Goal: Information Seeking & Learning: Learn about a topic

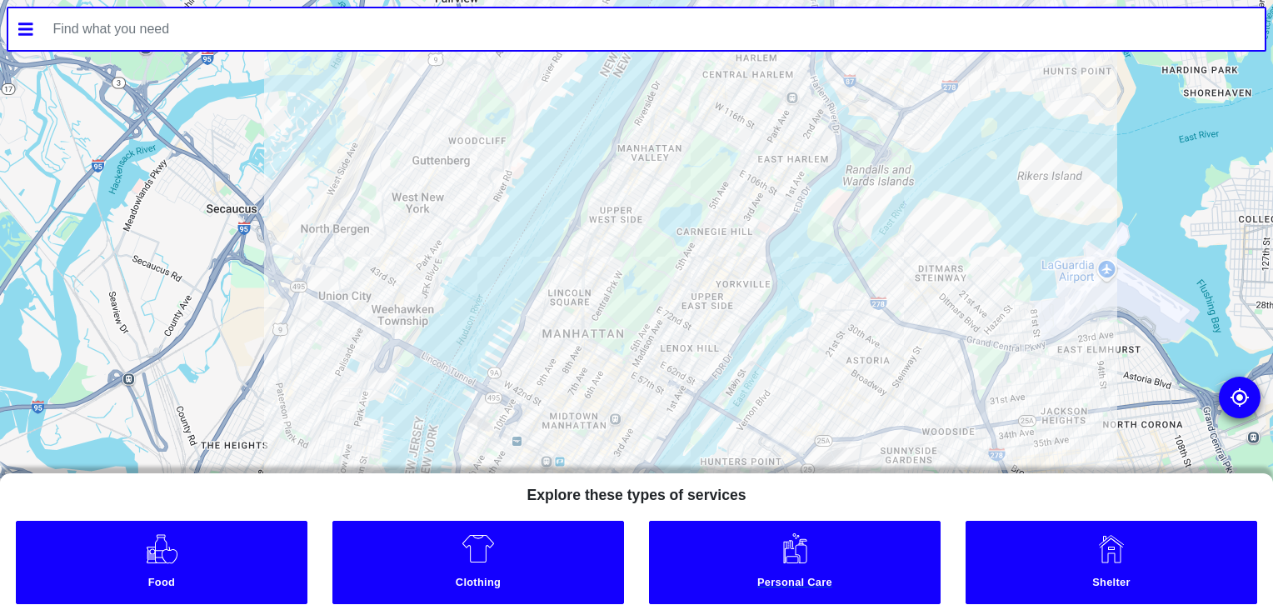
click at [758, 576] on small "Personal Care" at bounding box center [795, 585] width 284 height 18
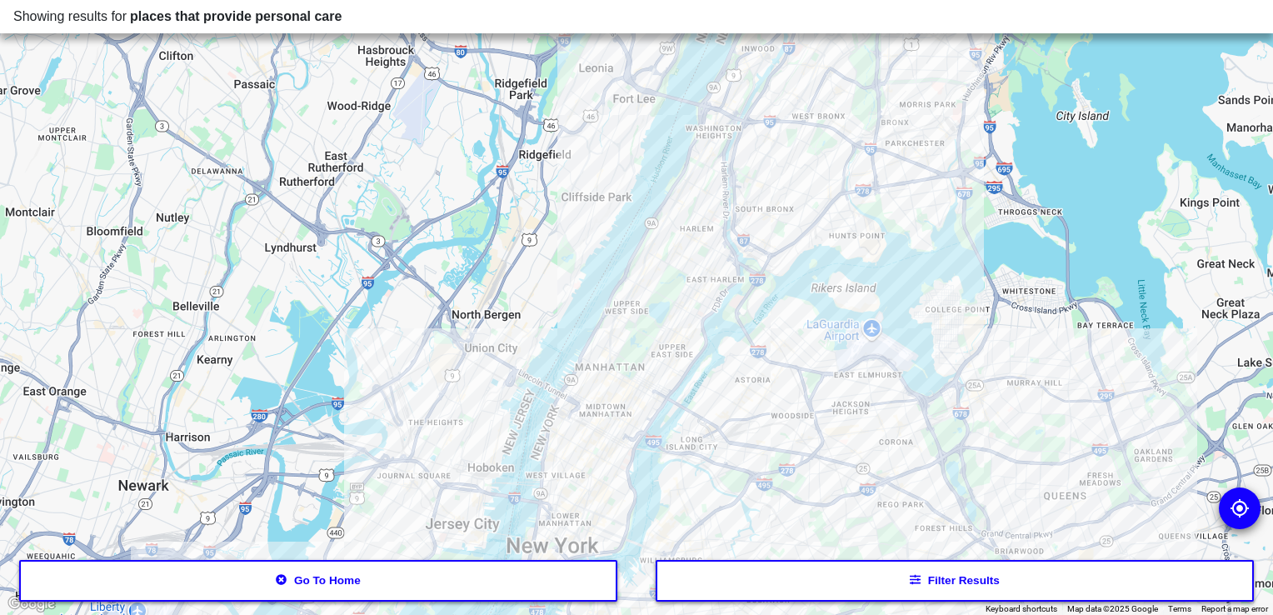
click at [753, 162] on div at bounding box center [636, 307] width 1273 height 615
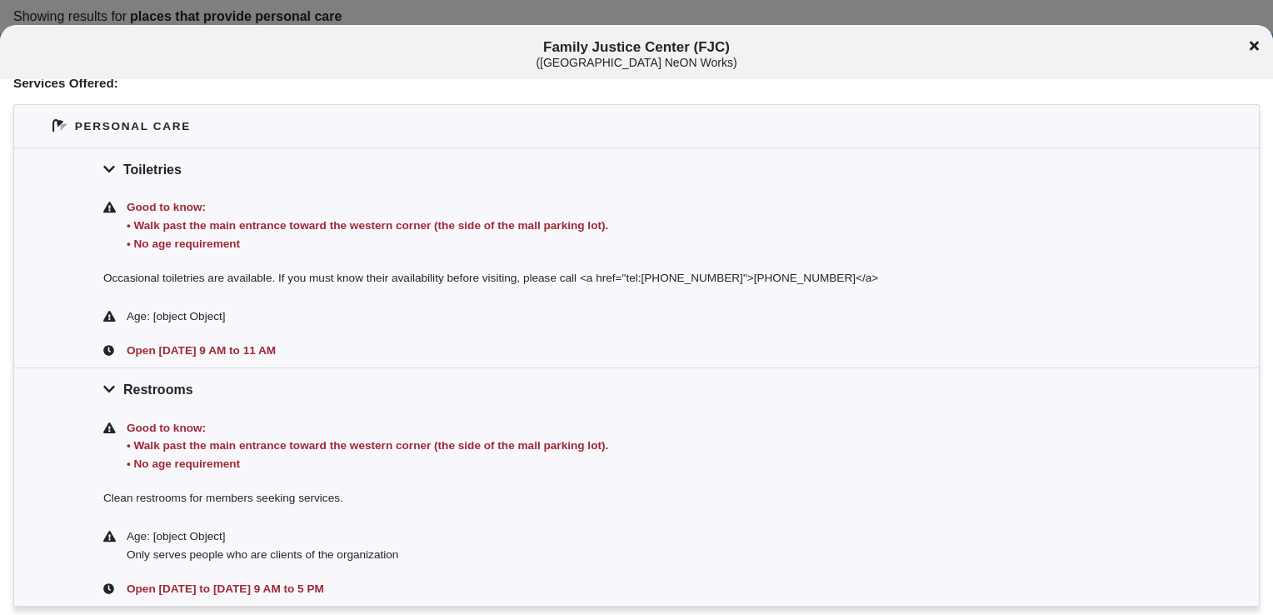
scroll to position [340, 0]
click at [1250, 47] on icon at bounding box center [1254, 45] width 9 height 13
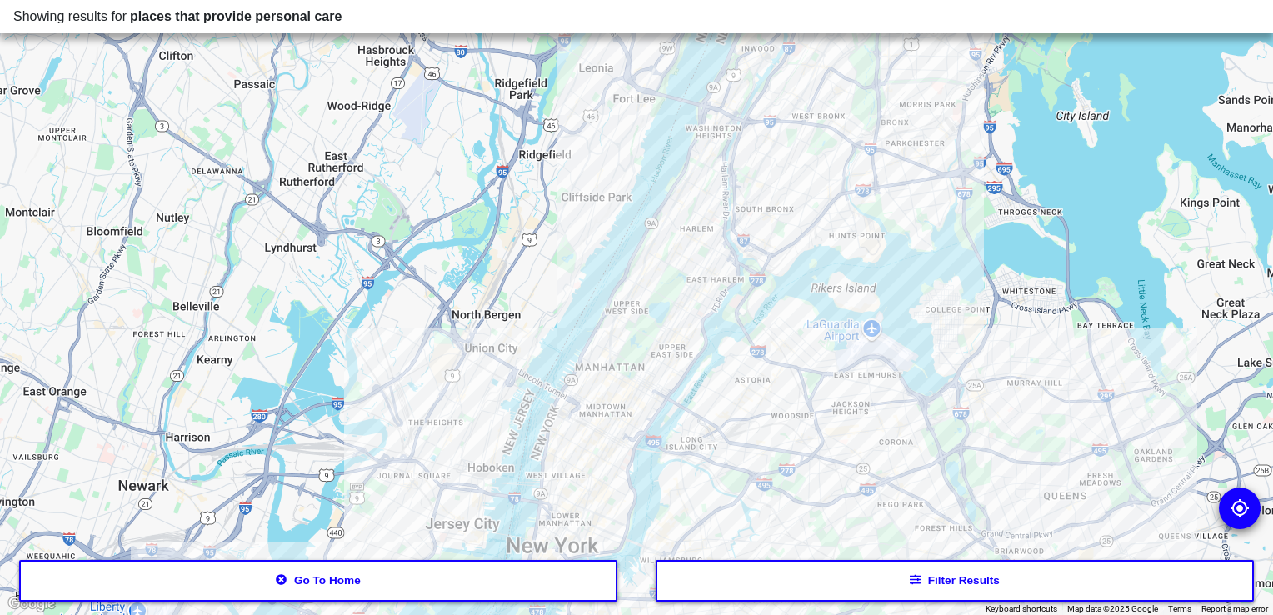
click at [737, 98] on div at bounding box center [636, 307] width 1273 height 615
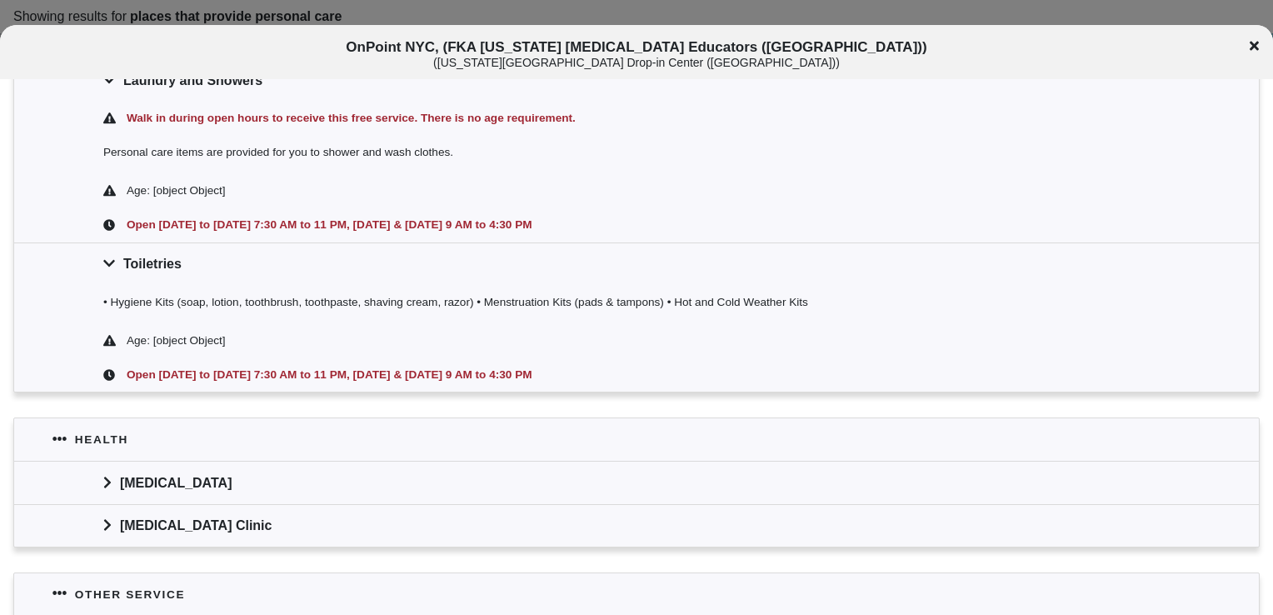
scroll to position [412, 0]
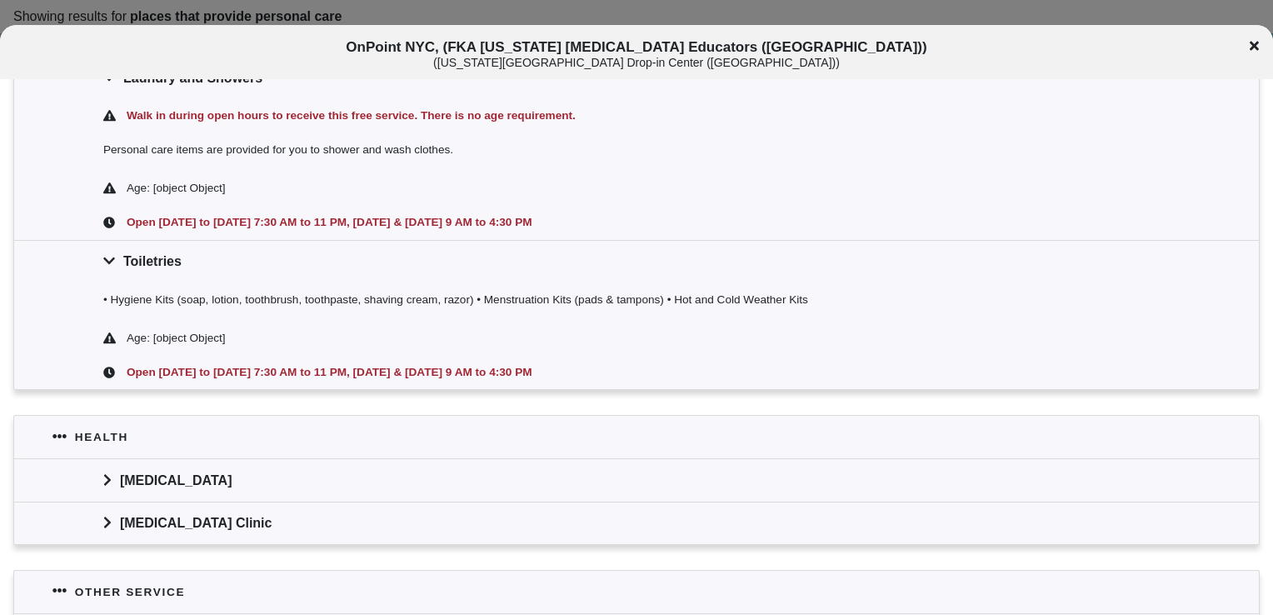
click at [1257, 45] on icon at bounding box center [1254, 45] width 9 height 13
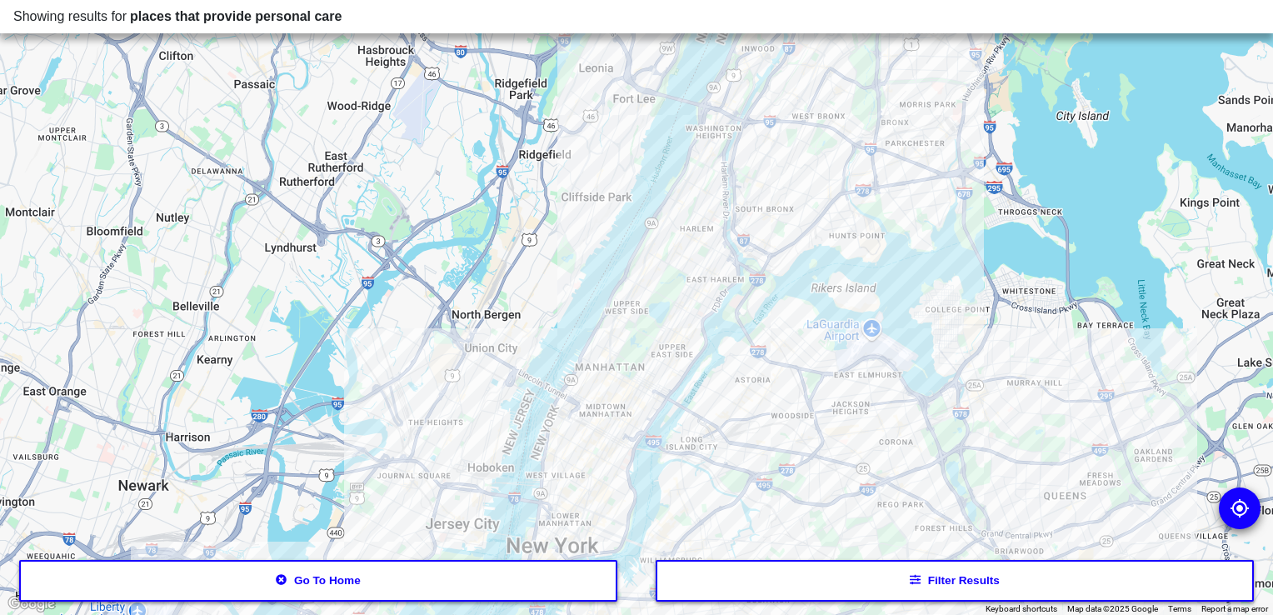
click at [840, 54] on div at bounding box center [636, 307] width 1273 height 615
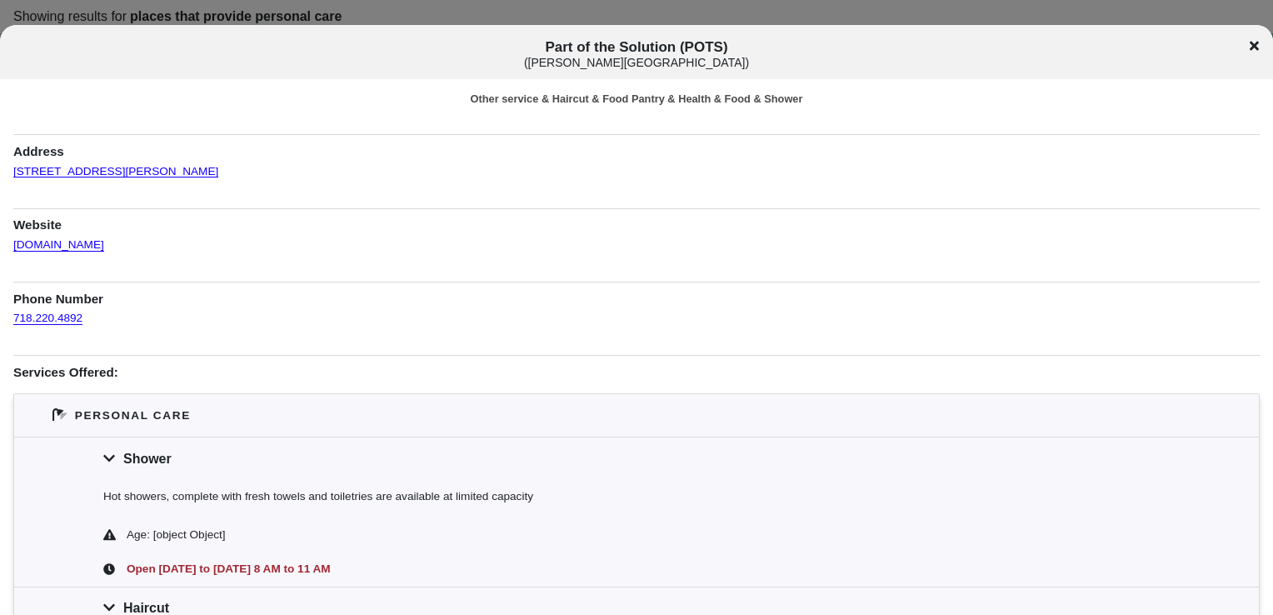
scroll to position [6, 0]
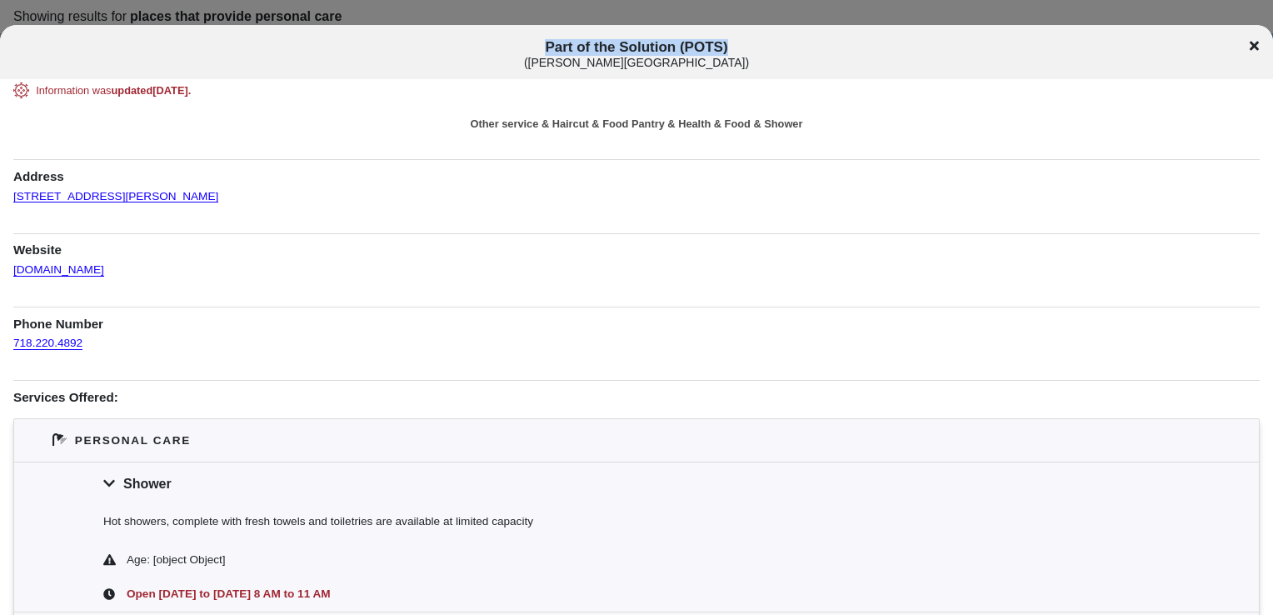
click at [1258, 42] on div "Part of the Solution (POTS) ( [PERSON_NAME][GEOGRAPHIC_DATA] )" at bounding box center [636, 54] width 1273 height 31
drag, startPoint x: 1258, startPoint y: 42, endPoint x: 1052, endPoint y: 93, distance: 212.8
click at [1052, 93] on div "Information was updated [DATE] ." at bounding box center [637, 91] width 1202 height 16
click at [1250, 44] on icon at bounding box center [1254, 45] width 9 height 13
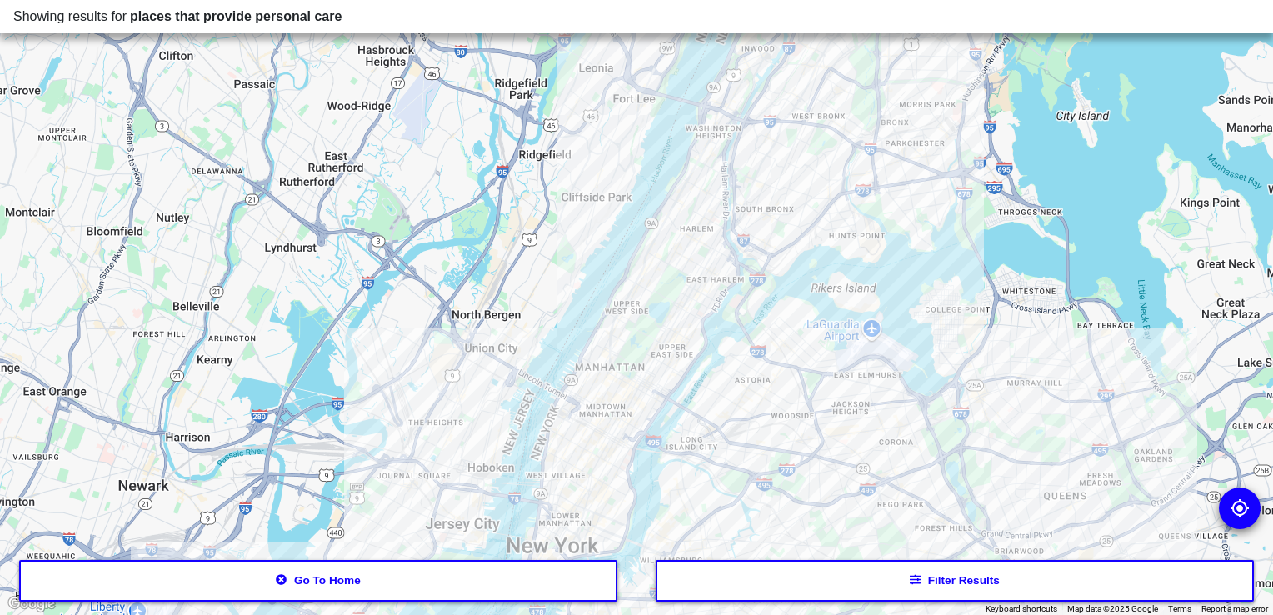
click at [838, 194] on div at bounding box center [636, 307] width 1273 height 615
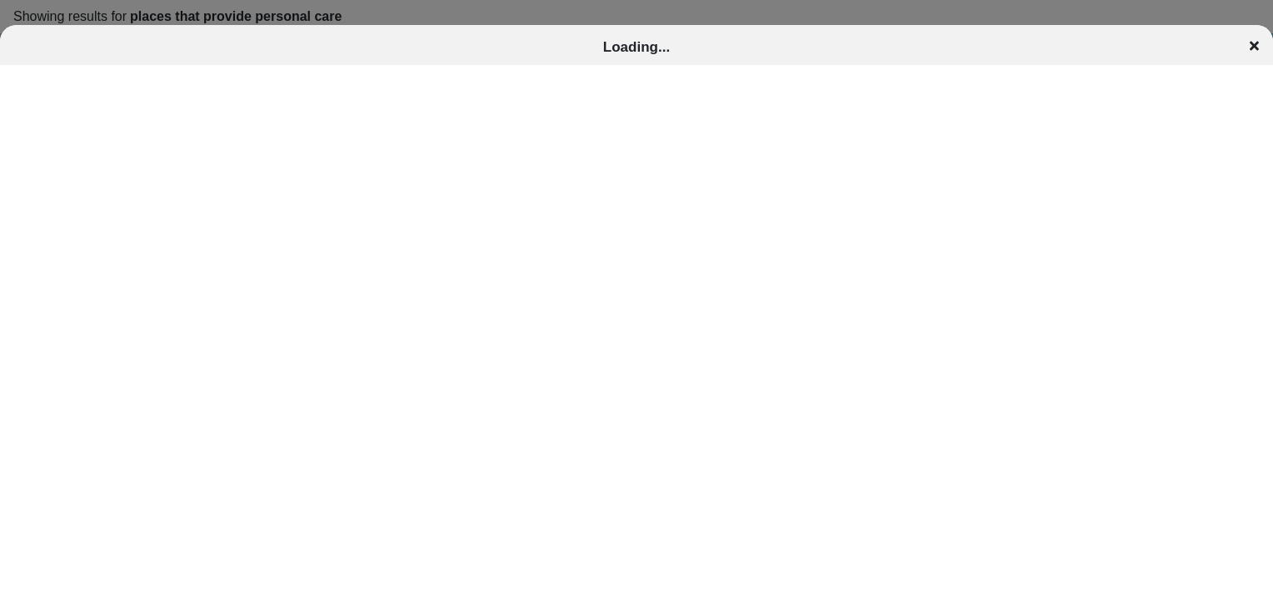
click at [1253, 48] on icon at bounding box center [1254, 45] width 9 height 9
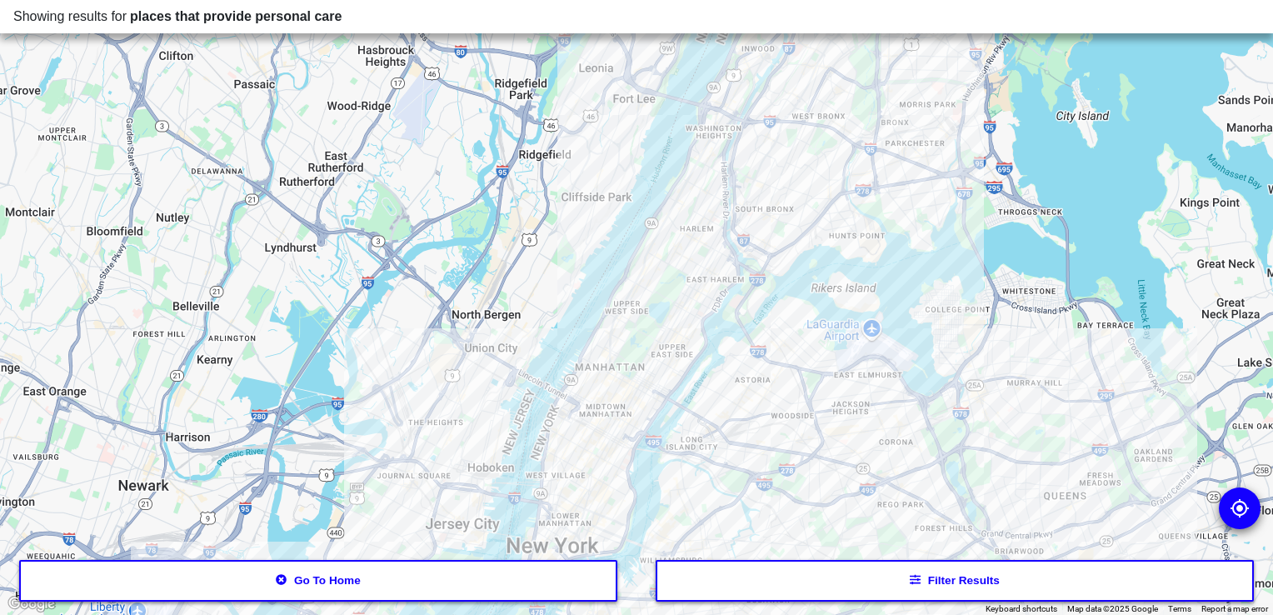
click at [374, 109] on div at bounding box center [636, 307] width 1273 height 615
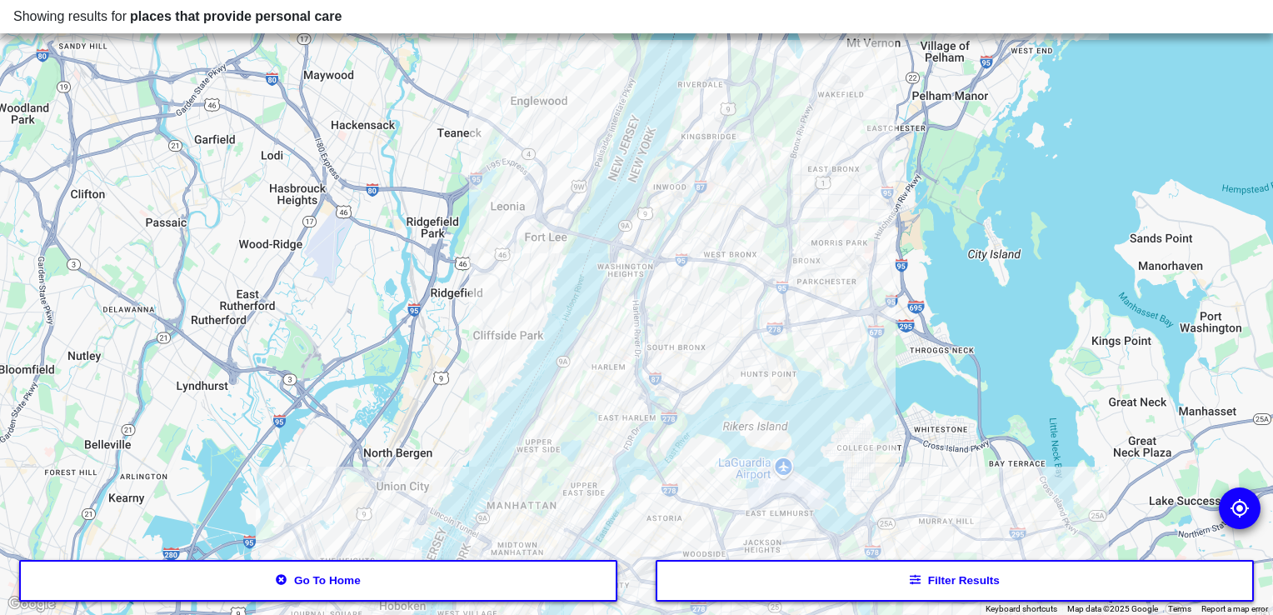
drag, startPoint x: 865, startPoint y: 140, endPoint x: 777, endPoint y: 280, distance: 165.5
click at [777, 280] on div at bounding box center [636, 307] width 1273 height 615
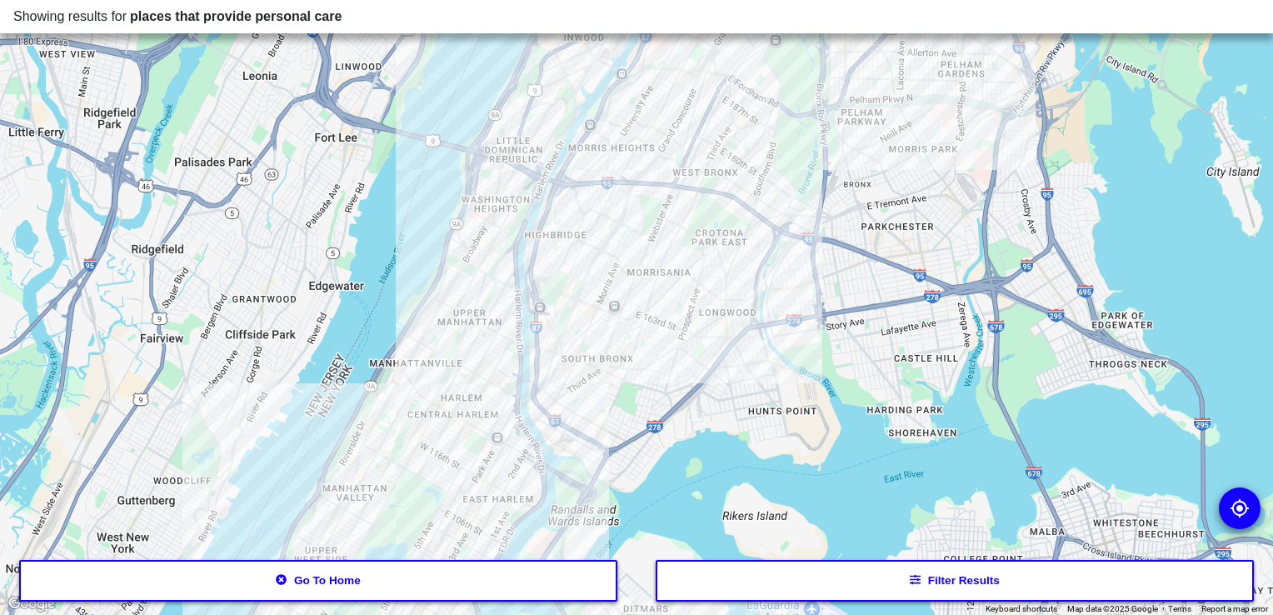
drag, startPoint x: 638, startPoint y: 401, endPoint x: 680, endPoint y: 249, distance: 157.5
click at [680, 249] on div at bounding box center [636, 307] width 1273 height 615
click at [583, 279] on div at bounding box center [636, 307] width 1273 height 615
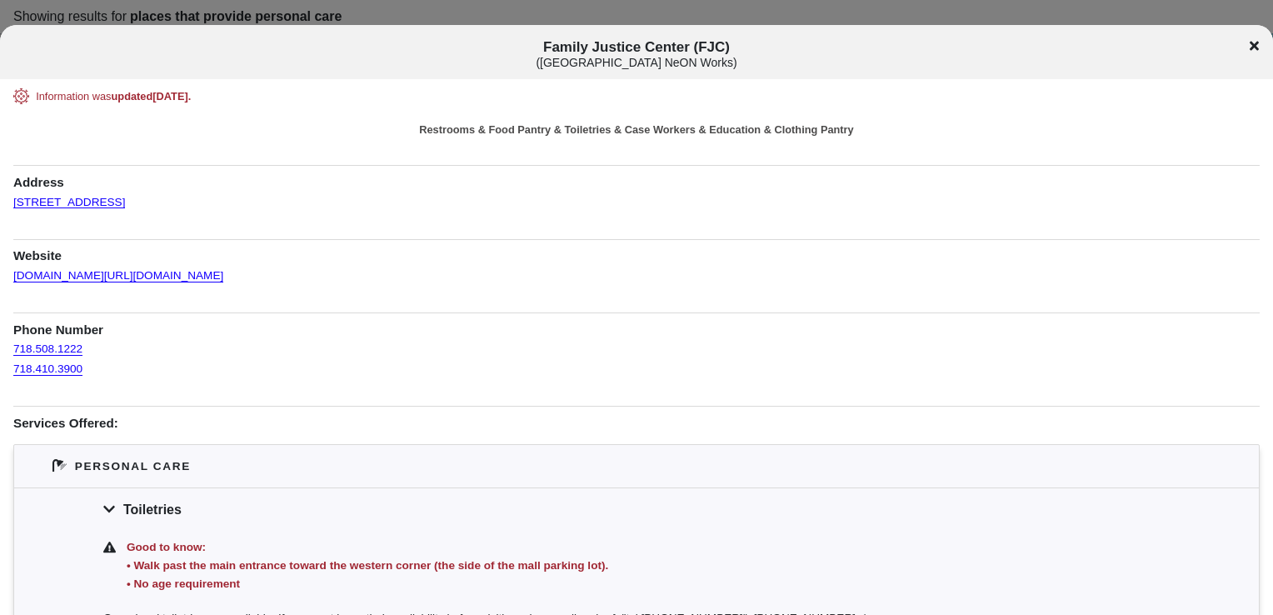
click at [1254, 47] on icon at bounding box center [1254, 45] width 9 height 9
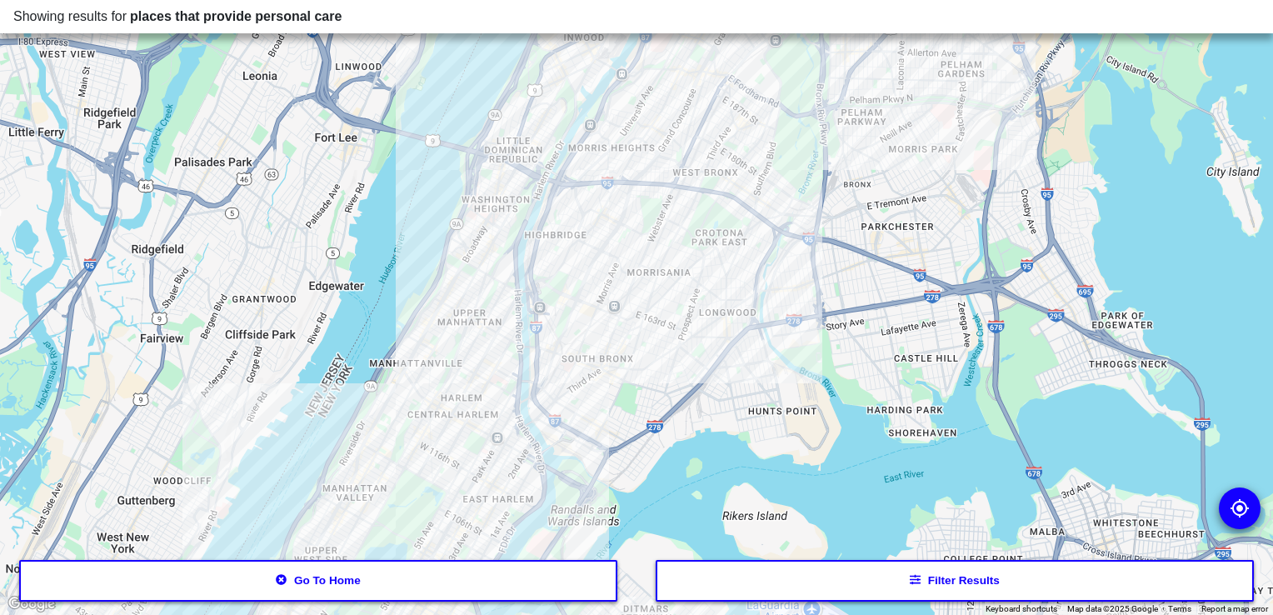
click at [690, 323] on div at bounding box center [636, 307] width 1273 height 615
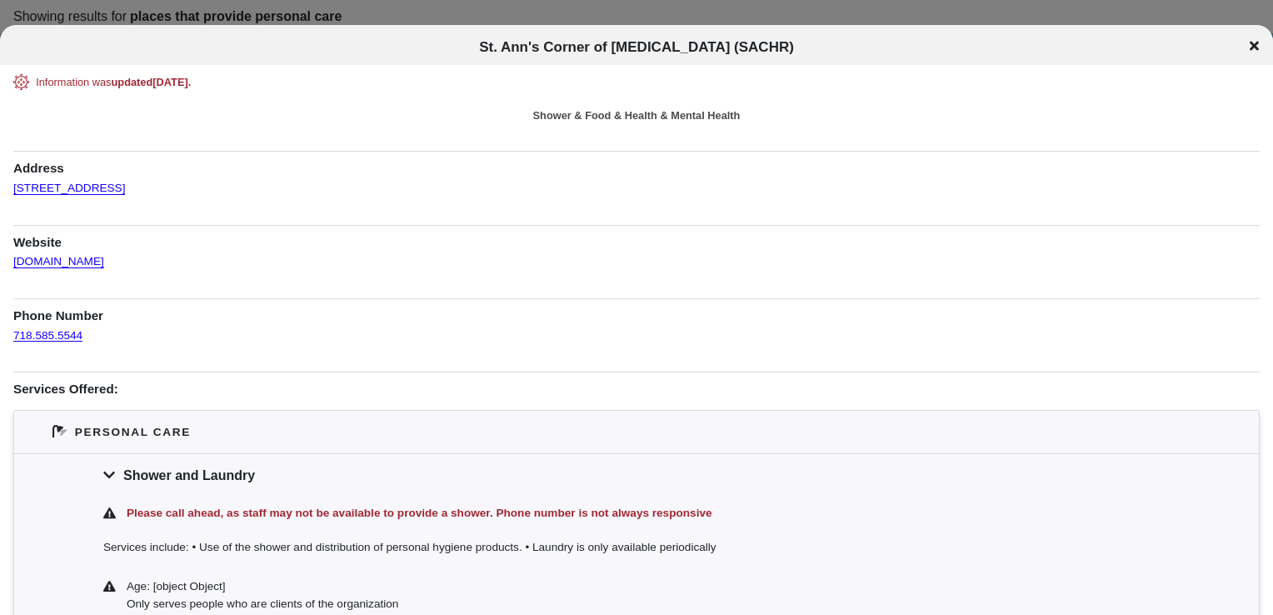
click at [1251, 44] on icon at bounding box center [1254, 45] width 9 height 13
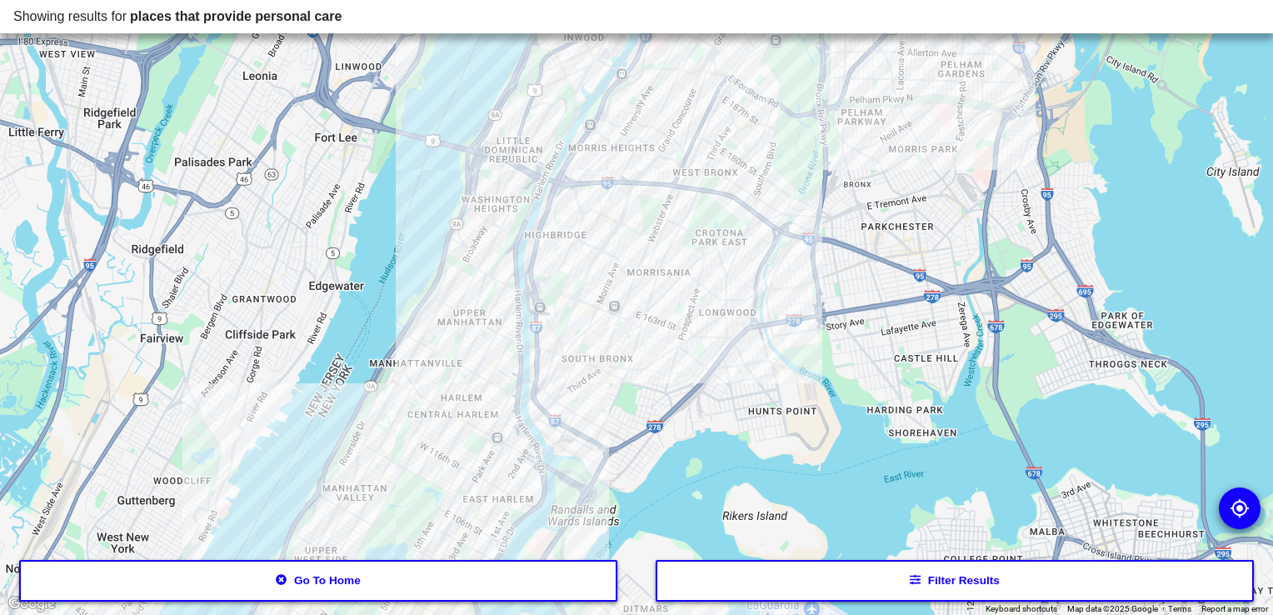
click at [738, 355] on div at bounding box center [636, 307] width 1273 height 615
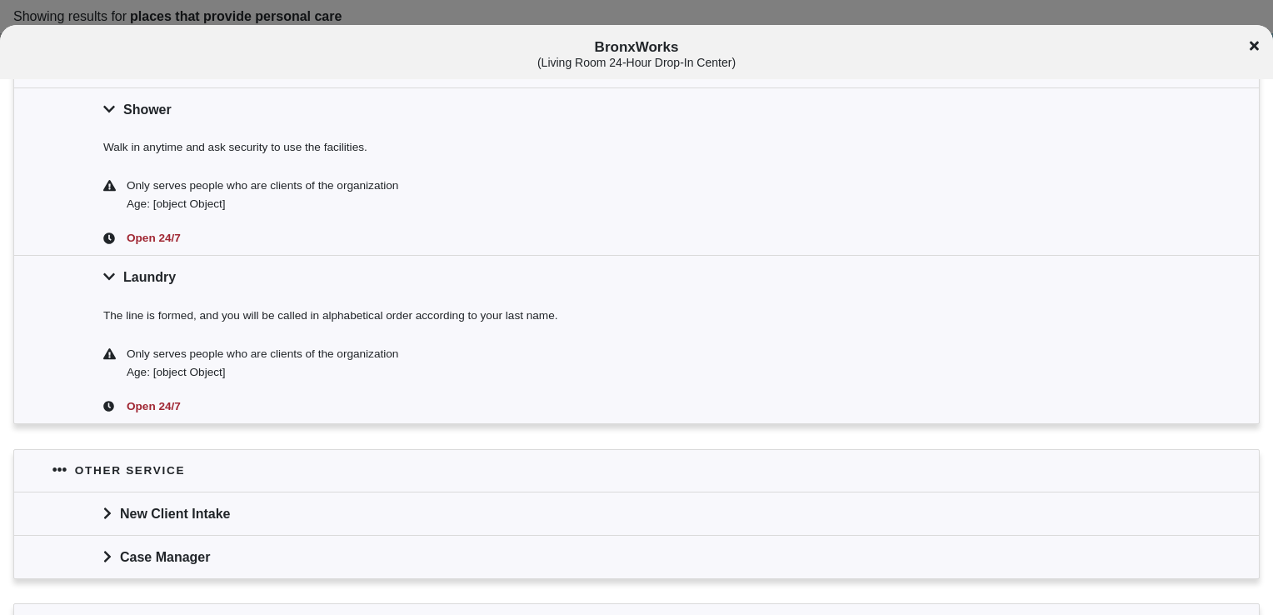
scroll to position [400, 0]
click at [1253, 42] on icon at bounding box center [1254, 45] width 9 height 9
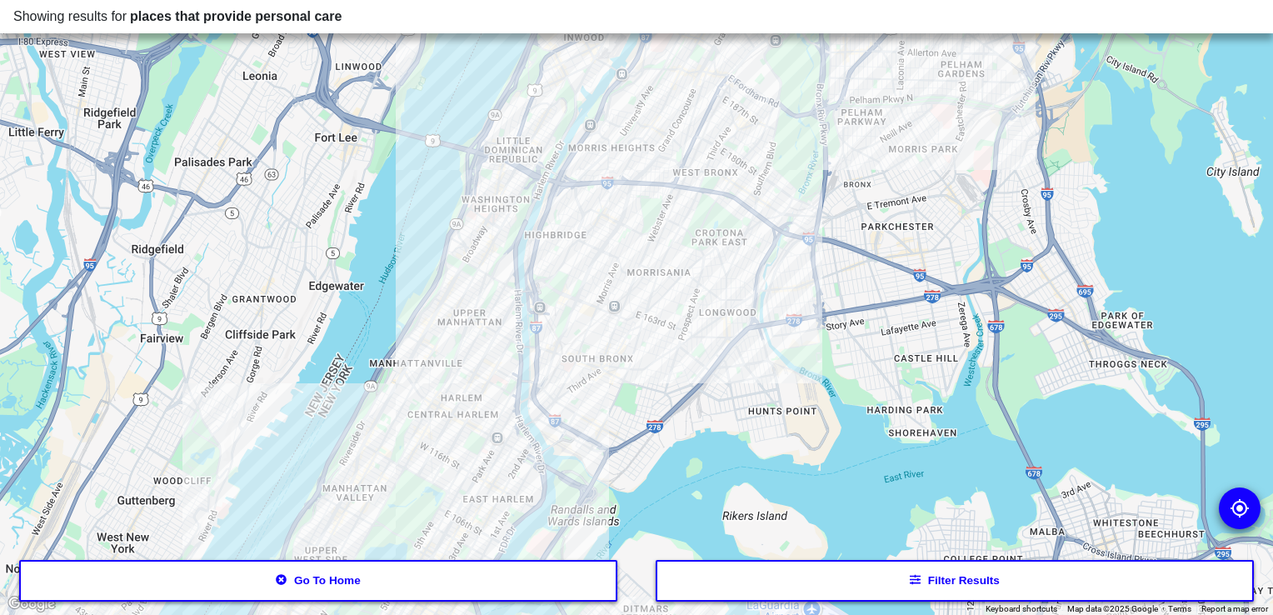
click at [992, 125] on div at bounding box center [636, 307] width 1273 height 615
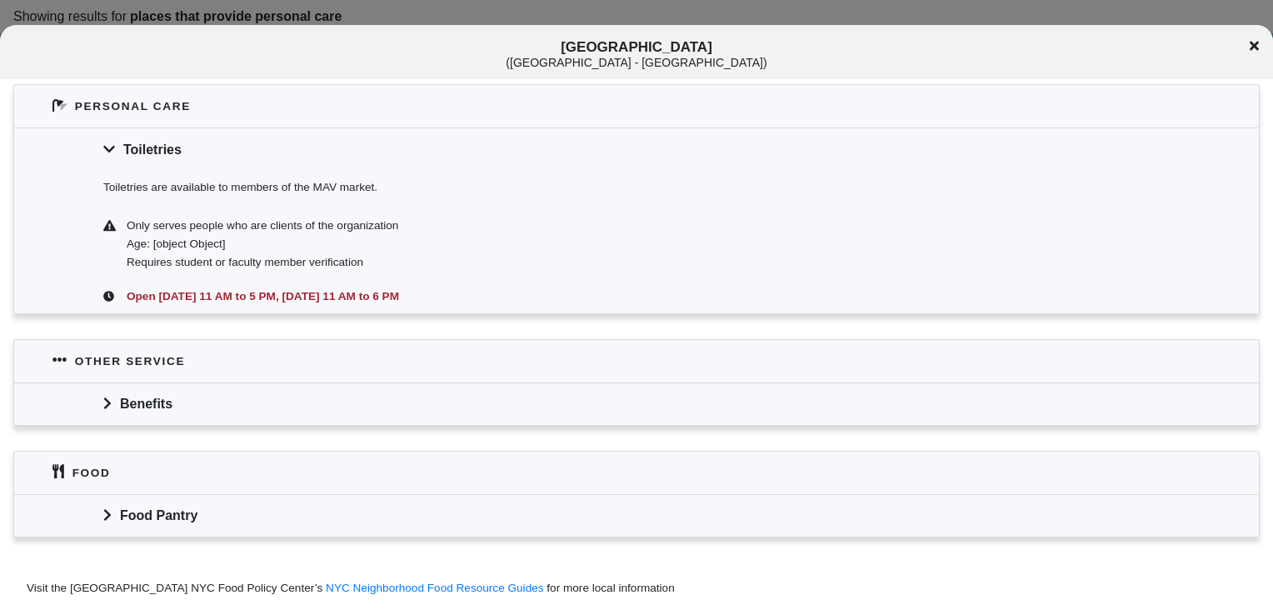
scroll to position [346, 0]
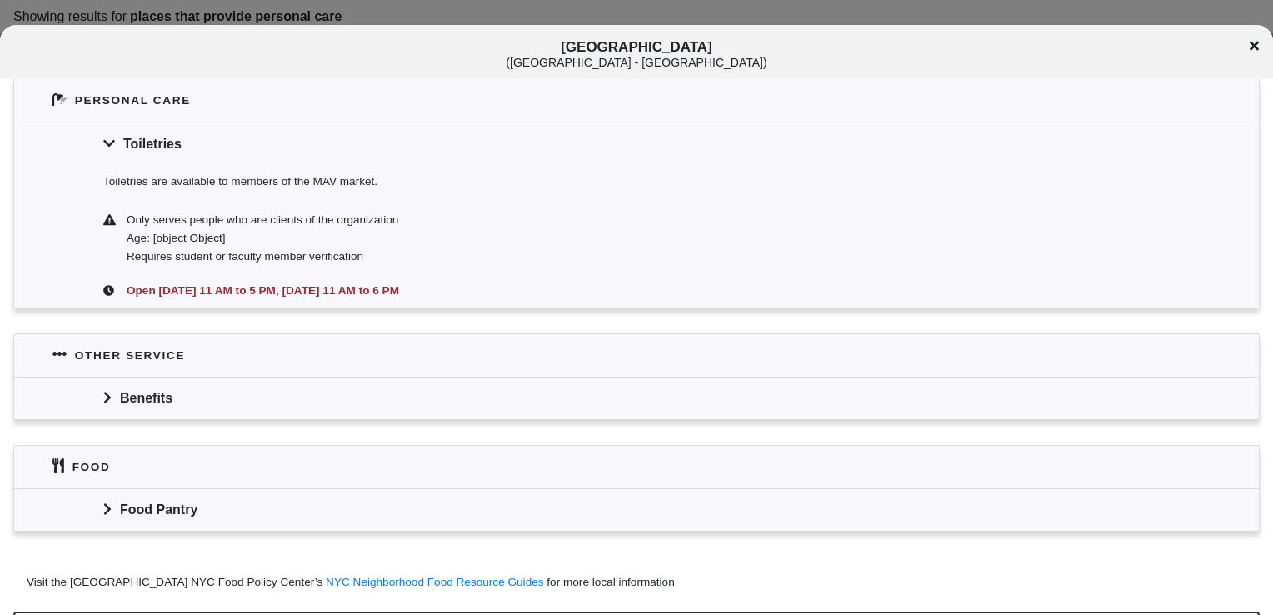
click at [609, 403] on div "Benefits" at bounding box center [636, 398] width 1245 height 43
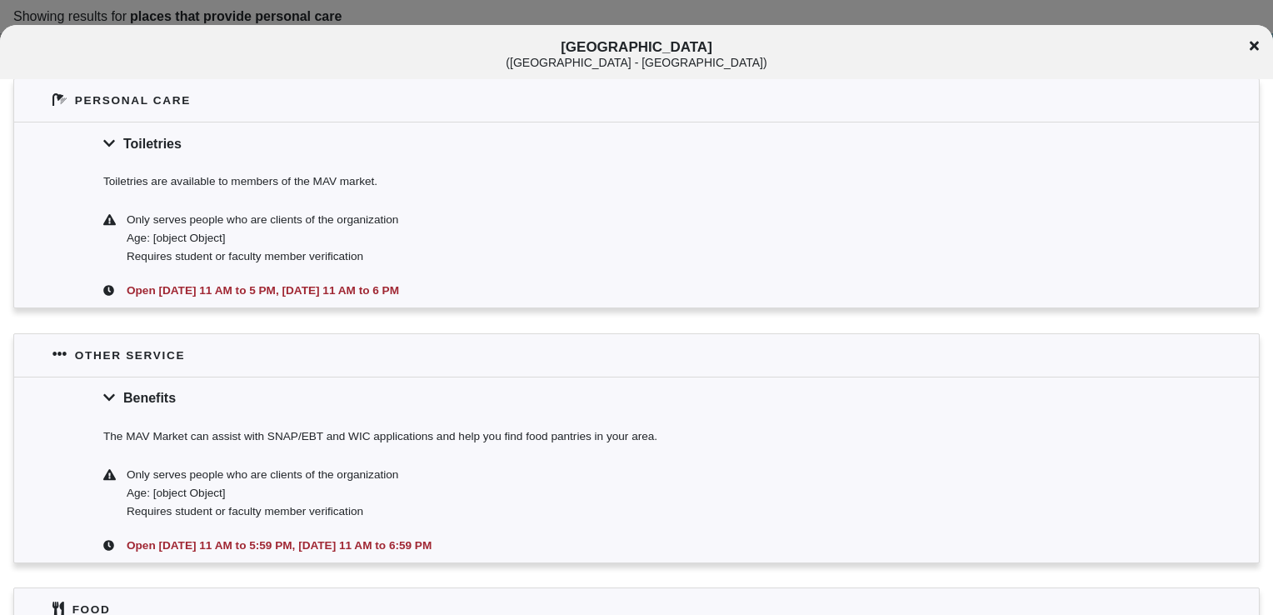
click at [1254, 48] on icon at bounding box center [1254, 45] width 9 height 13
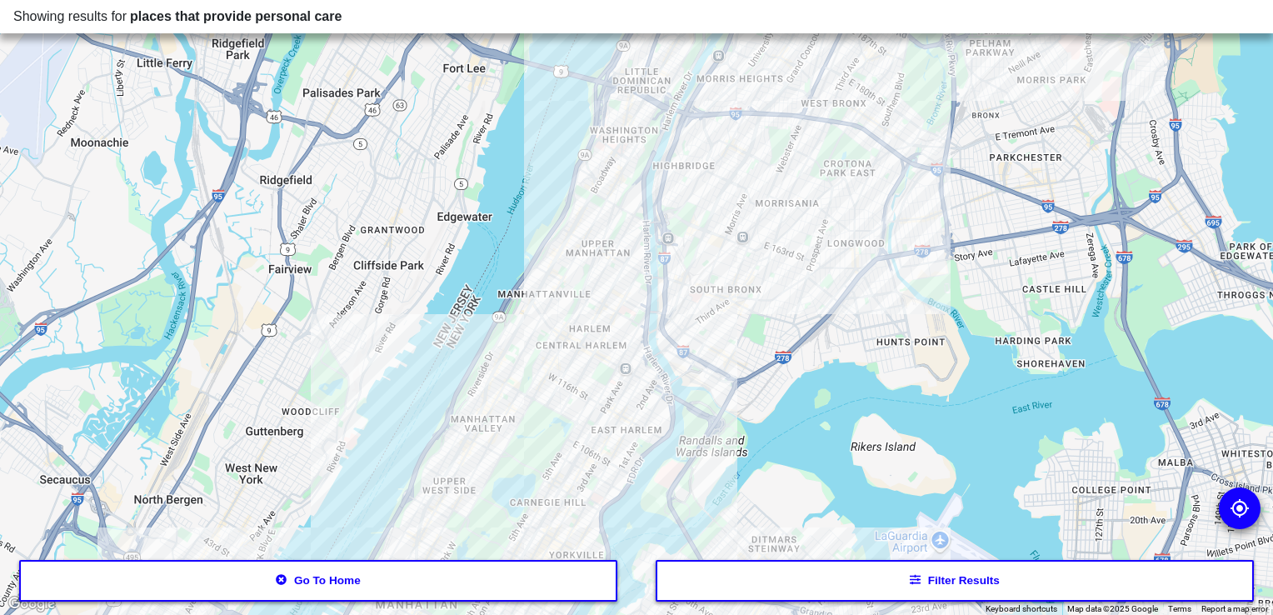
drag, startPoint x: 743, startPoint y: 318, endPoint x: 878, endPoint y: 246, distance: 153.2
click at [878, 246] on div at bounding box center [636, 307] width 1273 height 615
click at [665, 82] on div at bounding box center [636, 307] width 1273 height 615
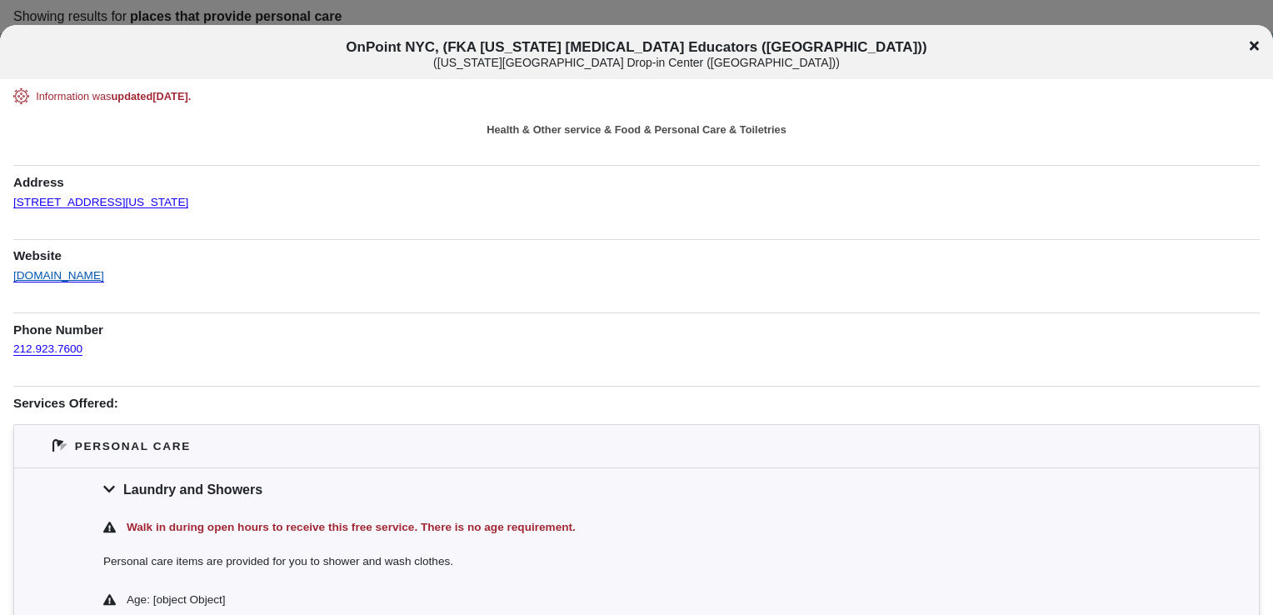
click at [58, 268] on link "[DOMAIN_NAME]" at bounding box center [58, 270] width 91 height 26
click at [1246, 39] on div "OnPoint NYC, (FKA [US_STATE] [MEDICAL_DATA] Educators ([GEOGRAPHIC_DATA])) ( [U…" at bounding box center [636, 54] width 1273 height 31
click at [1253, 45] on icon at bounding box center [1254, 45] width 9 height 9
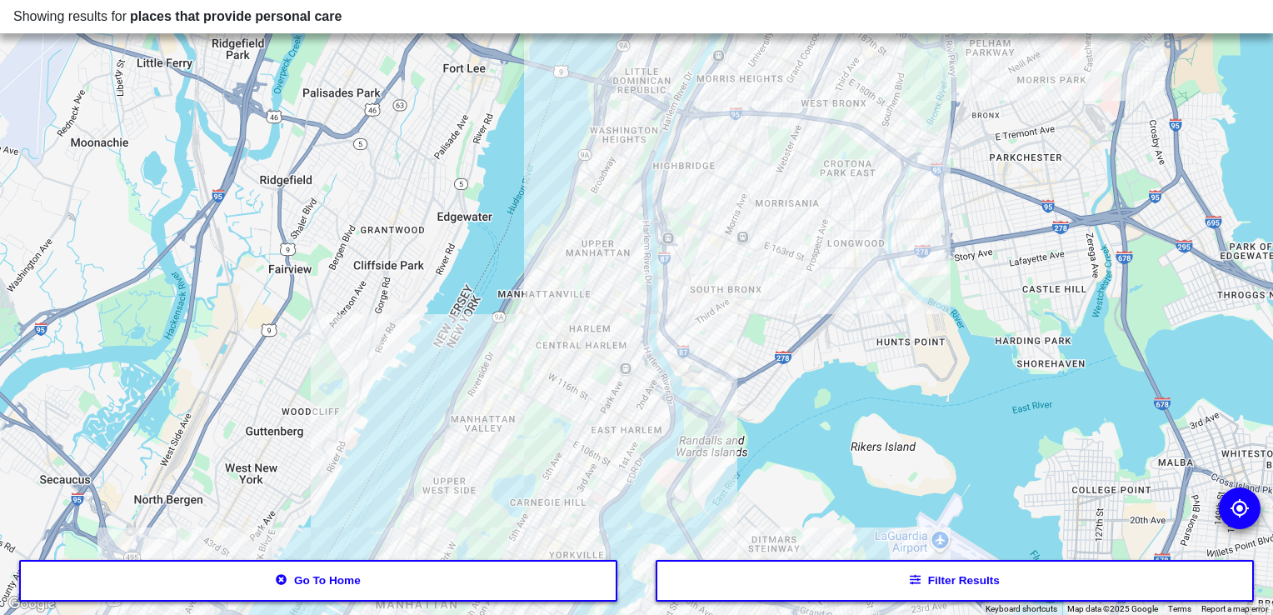
click at [723, 296] on div at bounding box center [636, 307] width 1273 height 615
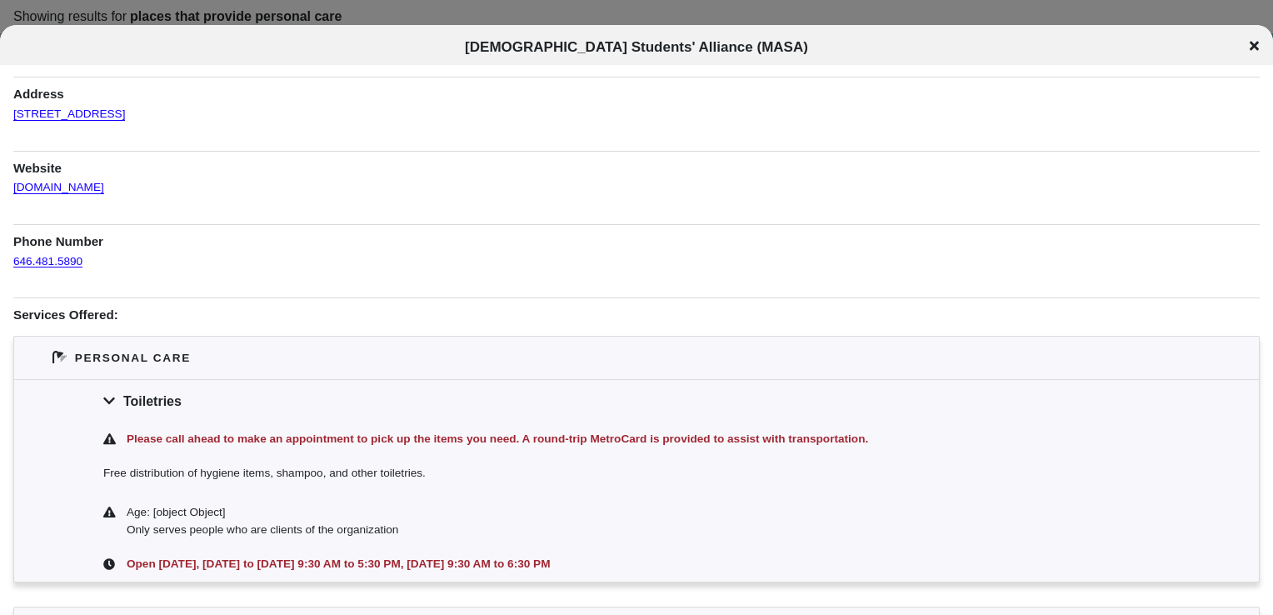
scroll to position [31, 0]
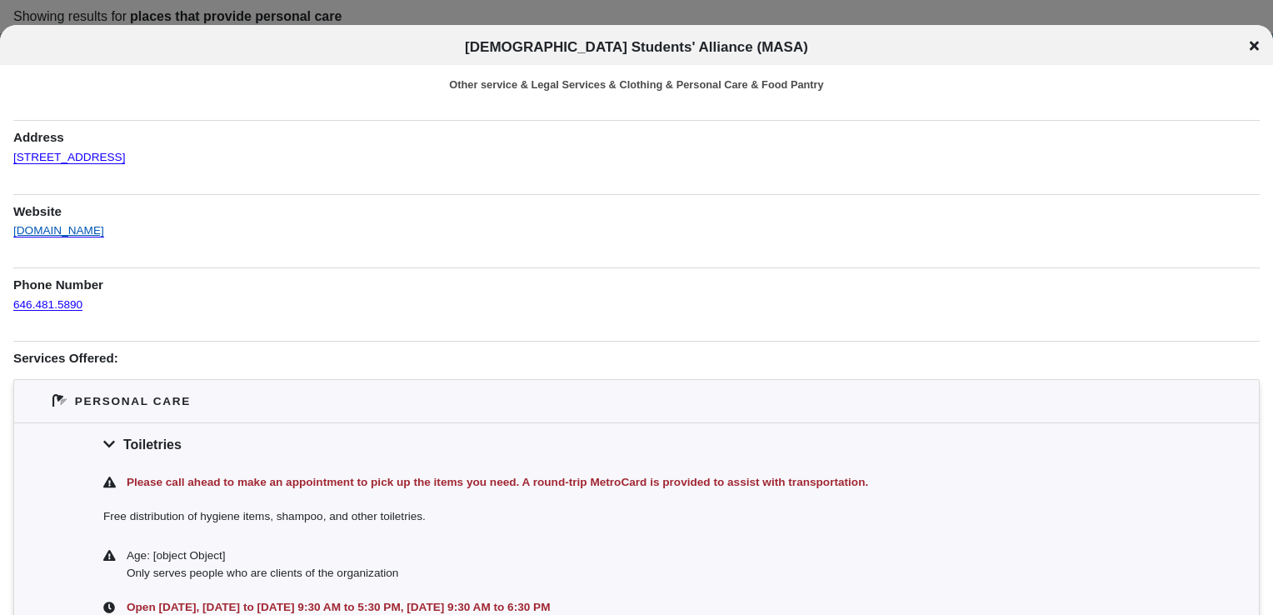
click at [14, 233] on link "[DOMAIN_NAME]" at bounding box center [58, 225] width 91 height 26
drag, startPoint x: 1253, startPoint y: 52, endPoint x: 1248, endPoint y: 38, distance: 14.0
click at [1248, 39] on div "[DEMOGRAPHIC_DATA] Students' Alliance (MASA)" at bounding box center [636, 47] width 1273 height 17
drag, startPoint x: 1248, startPoint y: 38, endPoint x: 984, endPoint y: 143, distance: 284.3
click at [984, 143] on h1 "Address" at bounding box center [636, 133] width 1247 height 26
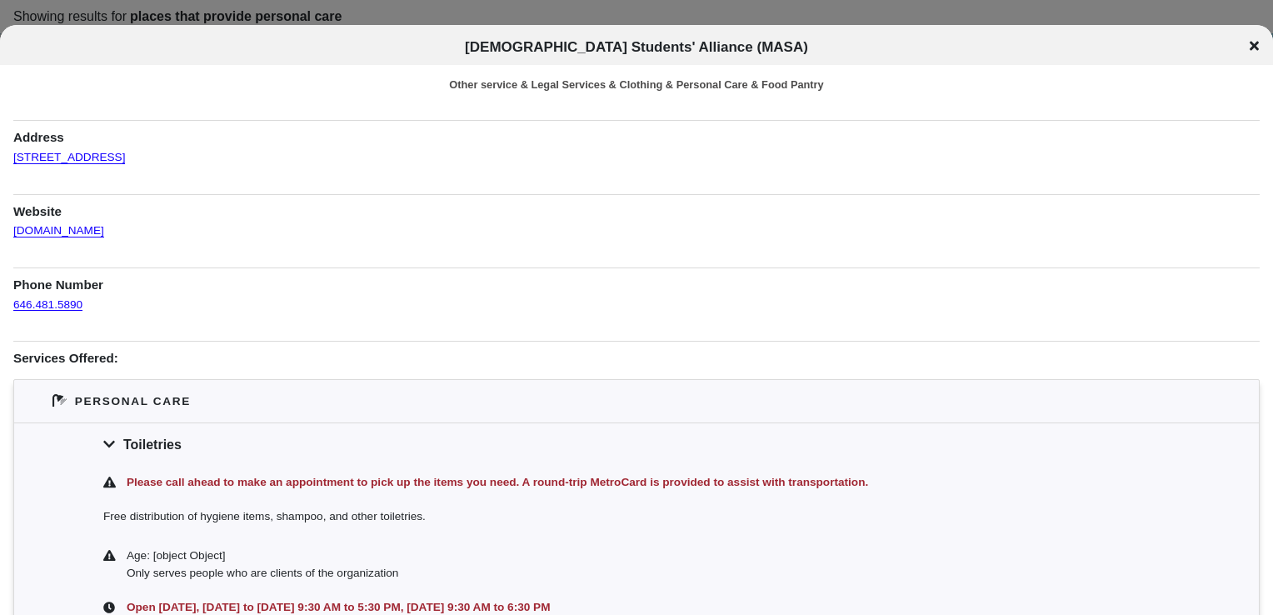
click at [1257, 45] on icon at bounding box center [1254, 45] width 9 height 13
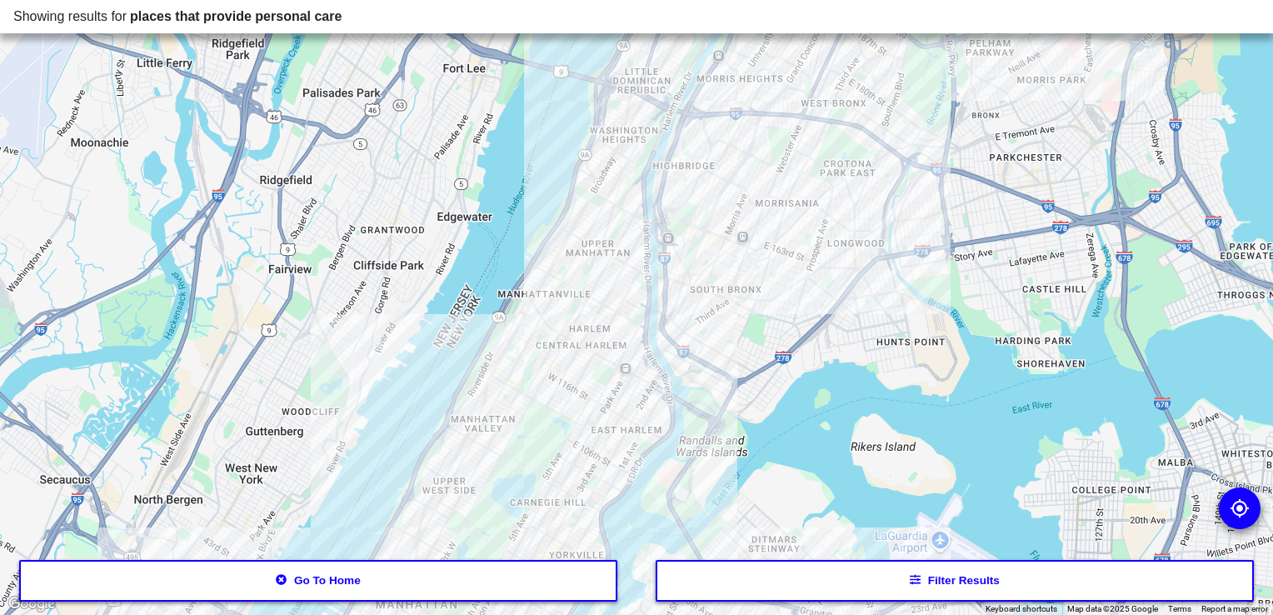
click at [717, 293] on div at bounding box center [636, 307] width 1273 height 615
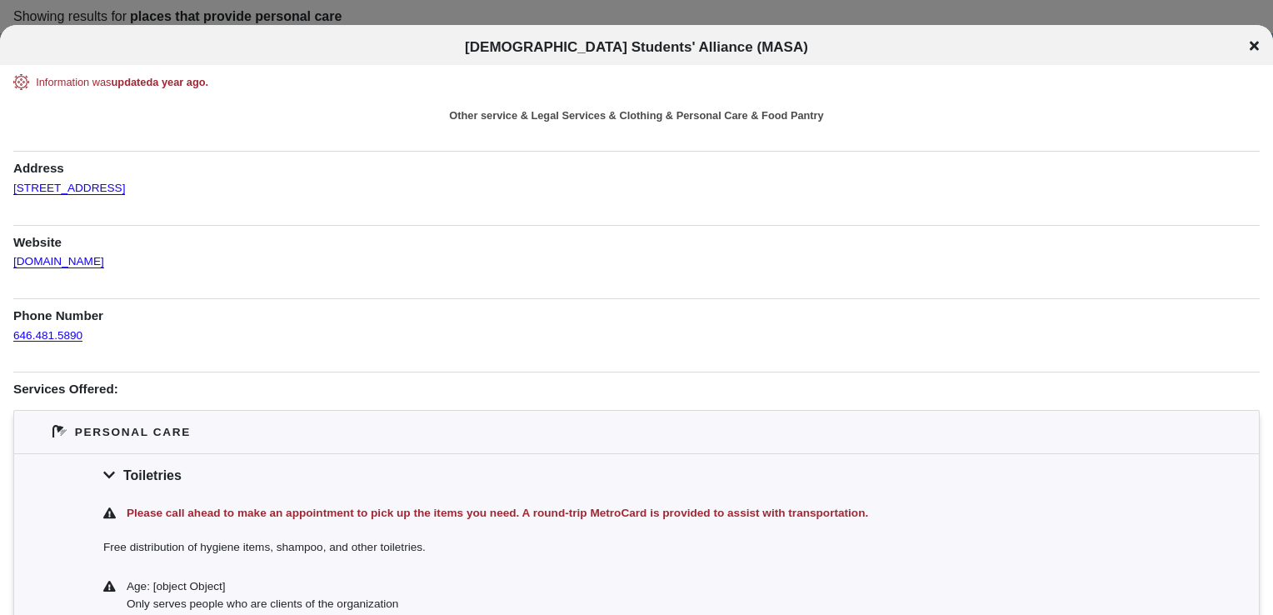
click at [1249, 41] on div "[DEMOGRAPHIC_DATA] Students' Alliance (MASA)" at bounding box center [636, 47] width 1273 height 17
click at [1256, 48] on icon at bounding box center [1254, 45] width 9 height 13
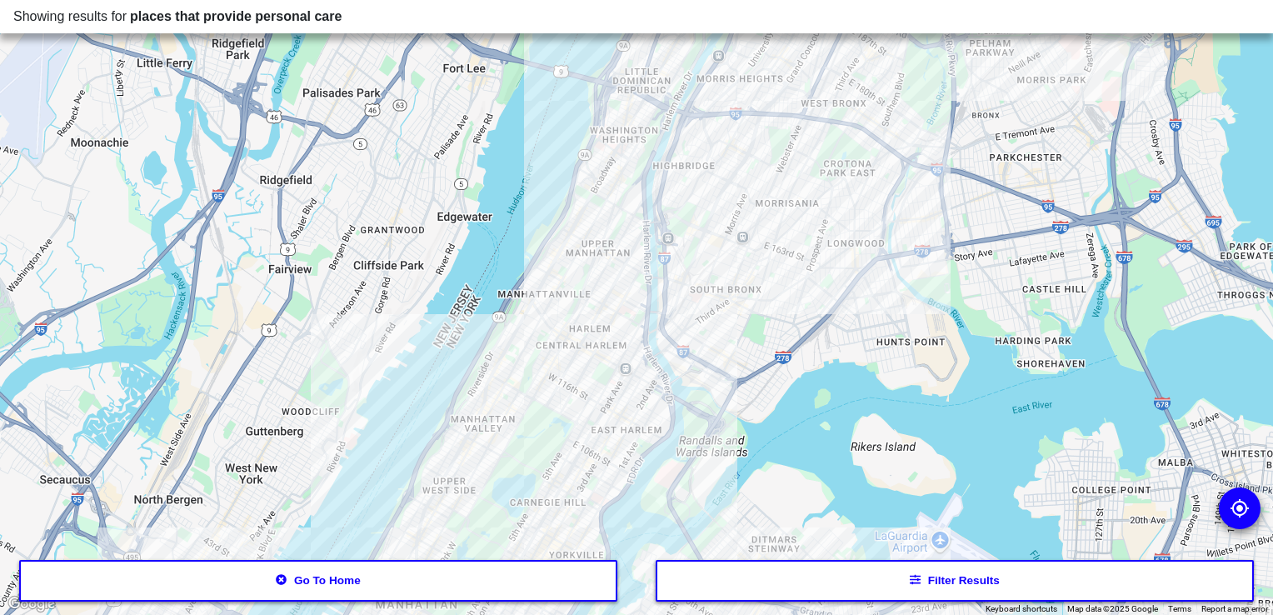
click at [723, 266] on div at bounding box center [636, 307] width 1273 height 615
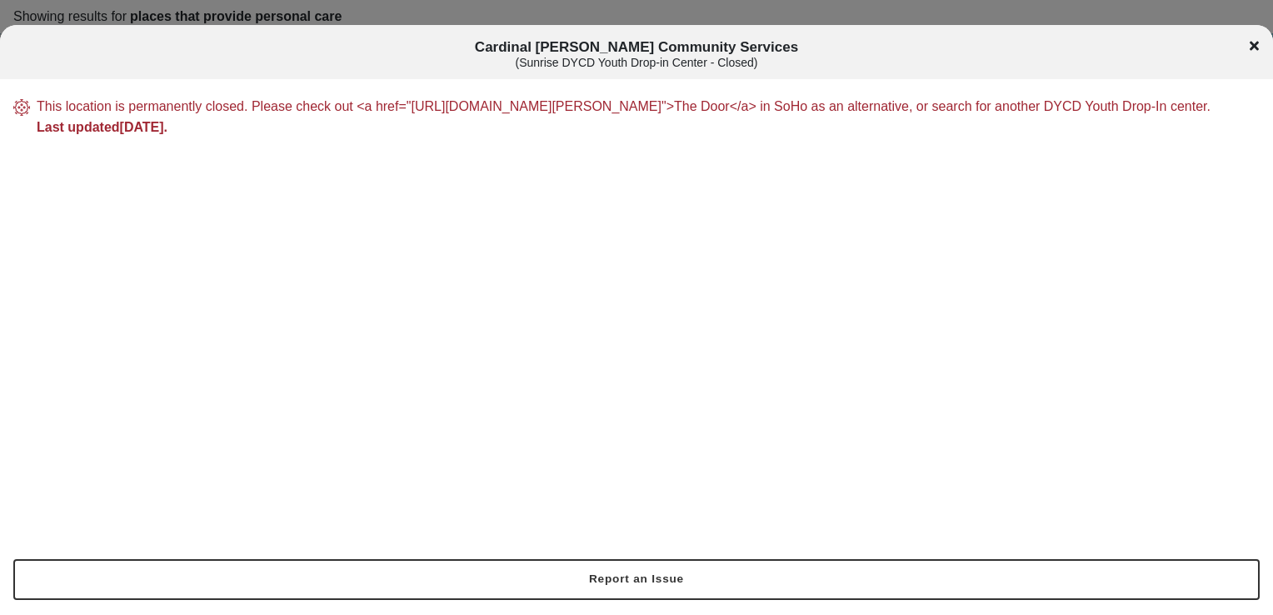
click at [1252, 42] on icon at bounding box center [1254, 45] width 9 height 9
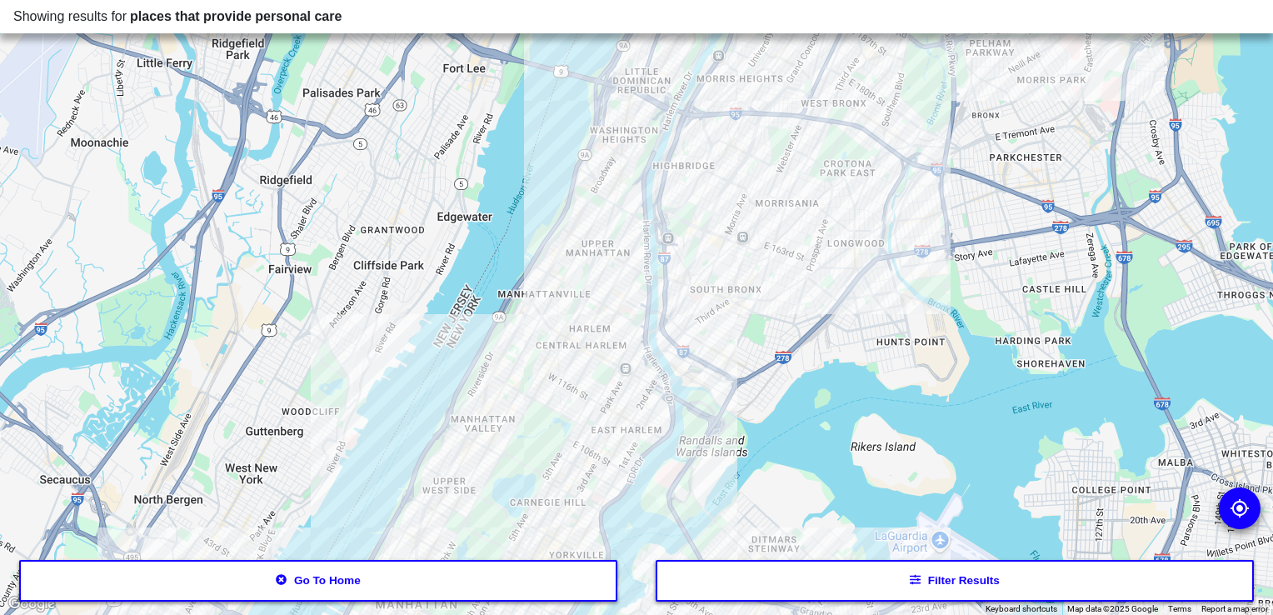
click at [691, 281] on div at bounding box center [636, 307] width 1273 height 615
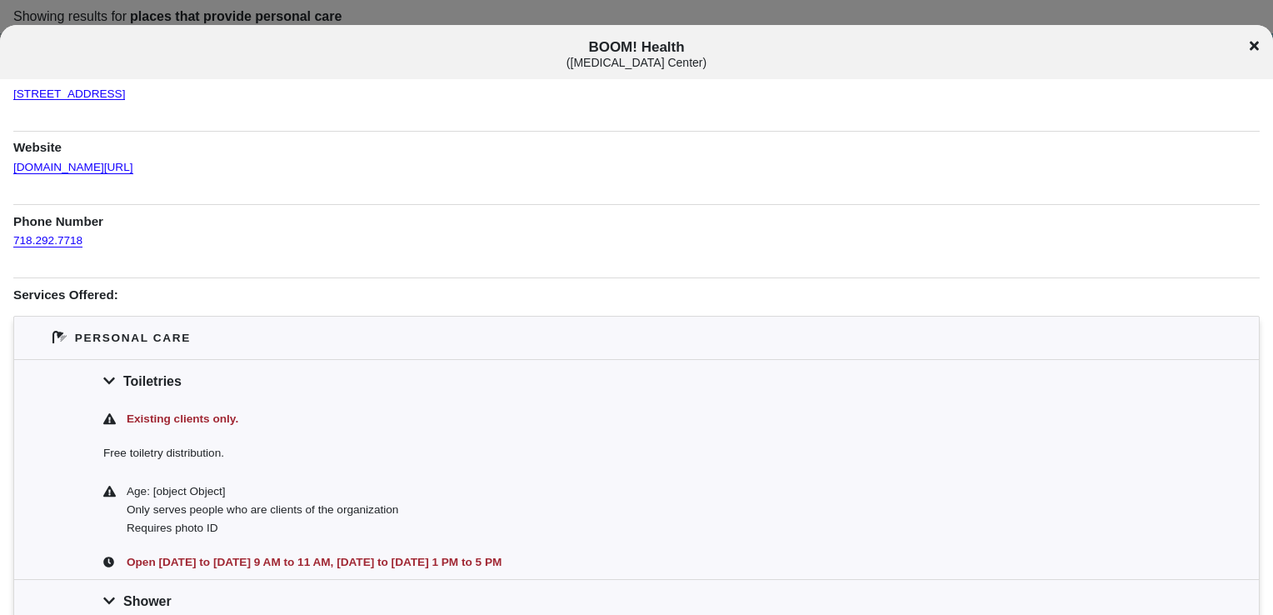
scroll to position [103, 0]
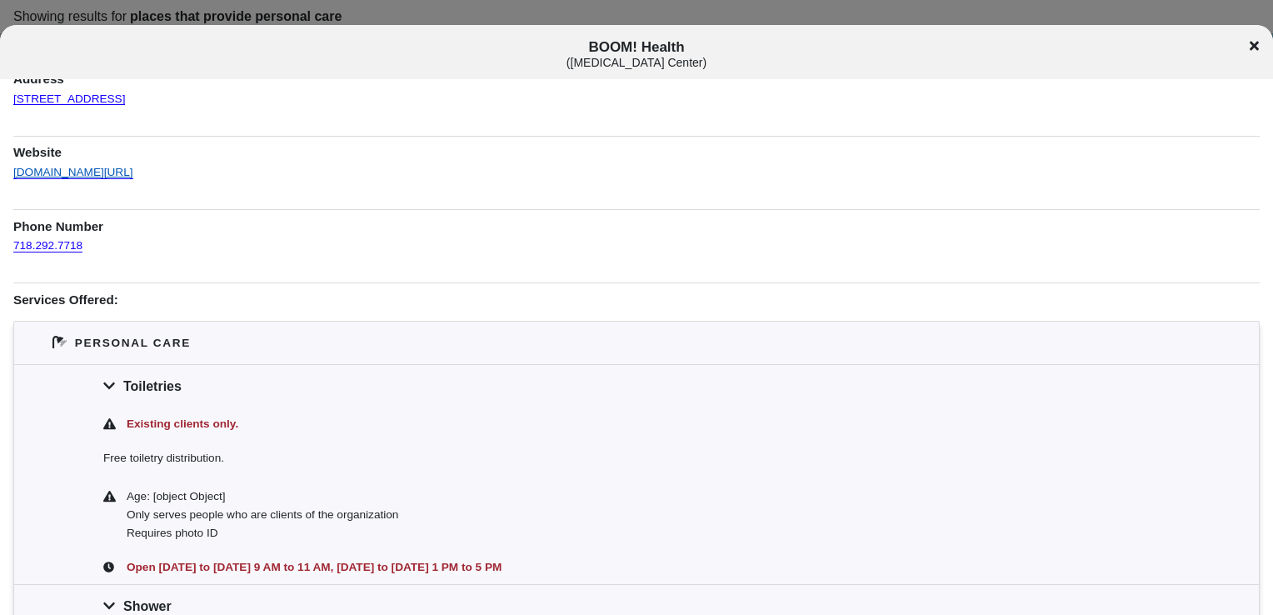
click at [123, 165] on link "[DOMAIN_NAME][URL]" at bounding box center [73, 166] width 120 height 26
click at [1257, 43] on icon at bounding box center [1254, 45] width 9 height 9
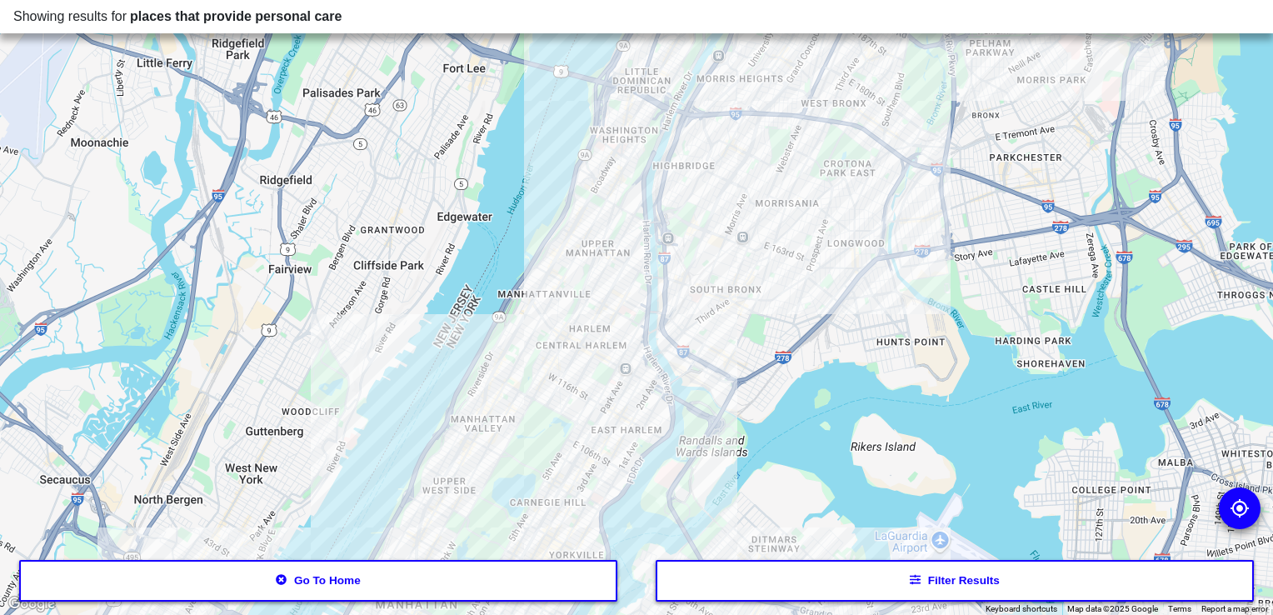
click at [743, 282] on div at bounding box center [636, 307] width 1273 height 615
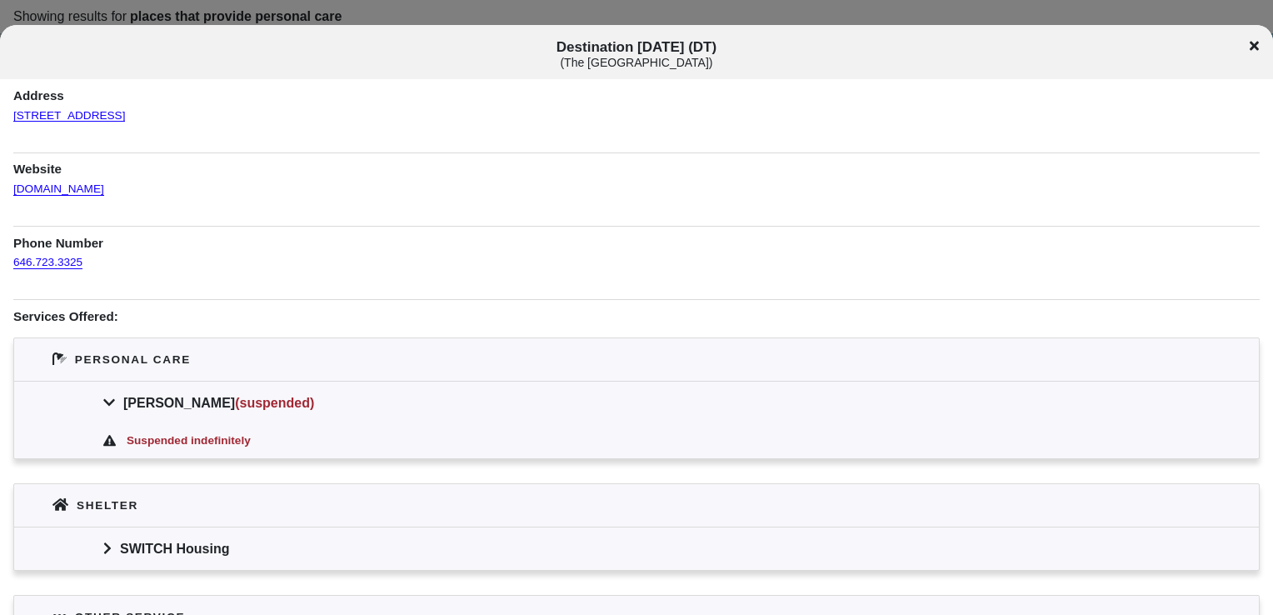
scroll to position [87, 0]
click at [1256, 41] on icon at bounding box center [1254, 45] width 9 height 13
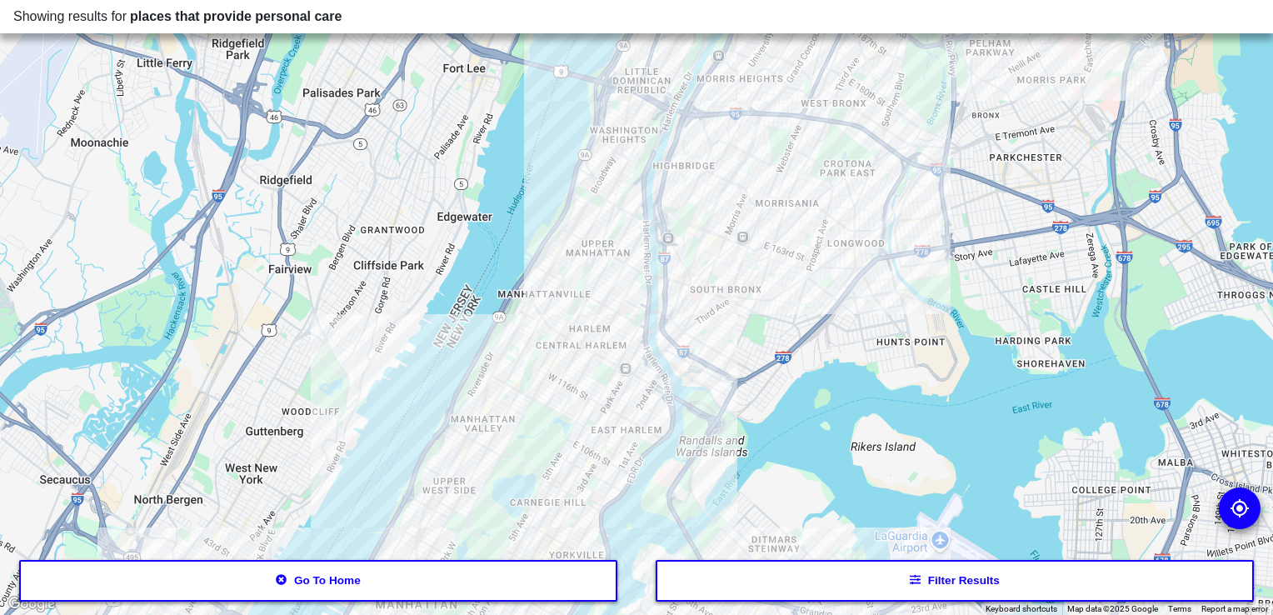
click at [818, 248] on div at bounding box center [636, 307] width 1273 height 615
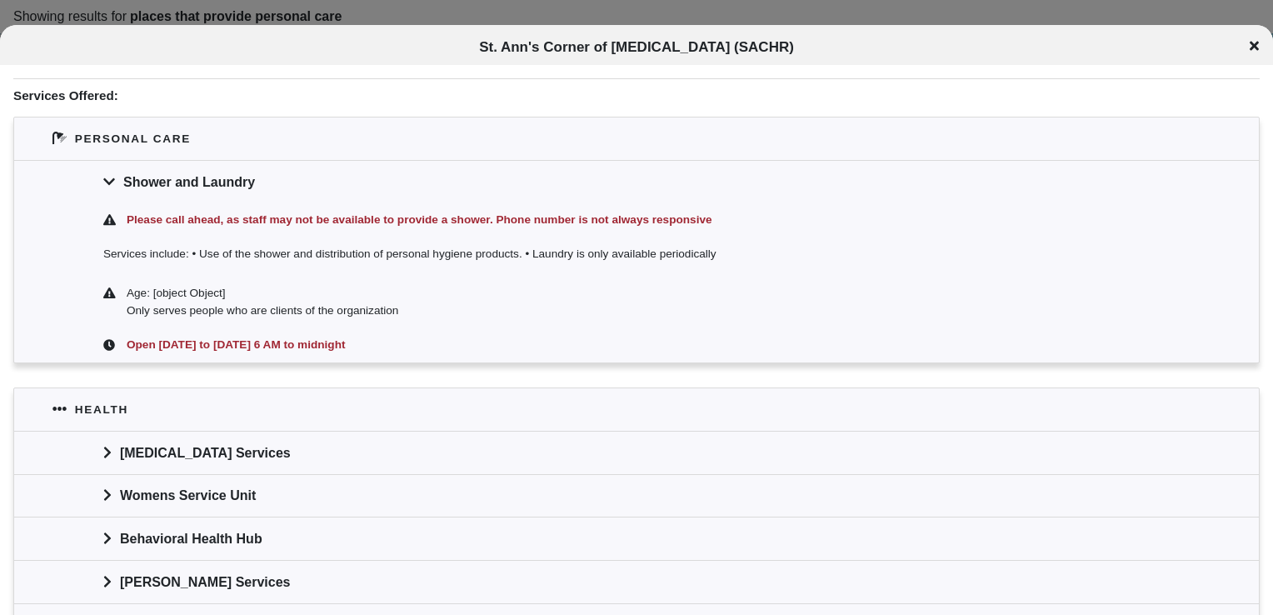
scroll to position [313, 0]
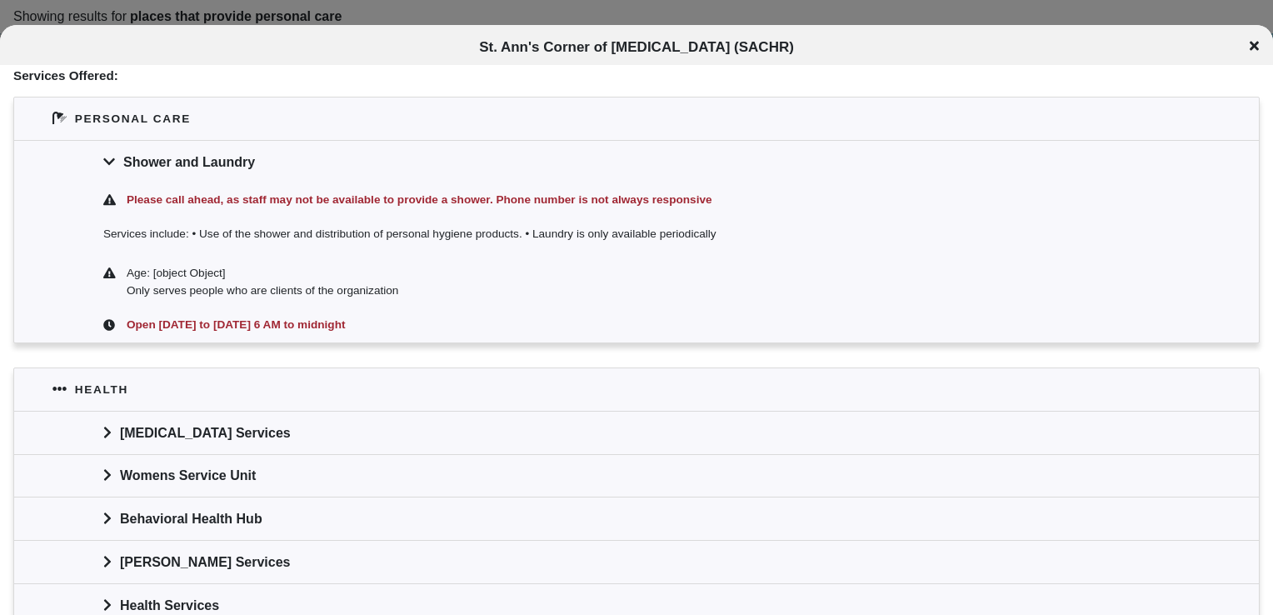
click at [1251, 39] on icon at bounding box center [1254, 45] width 9 height 13
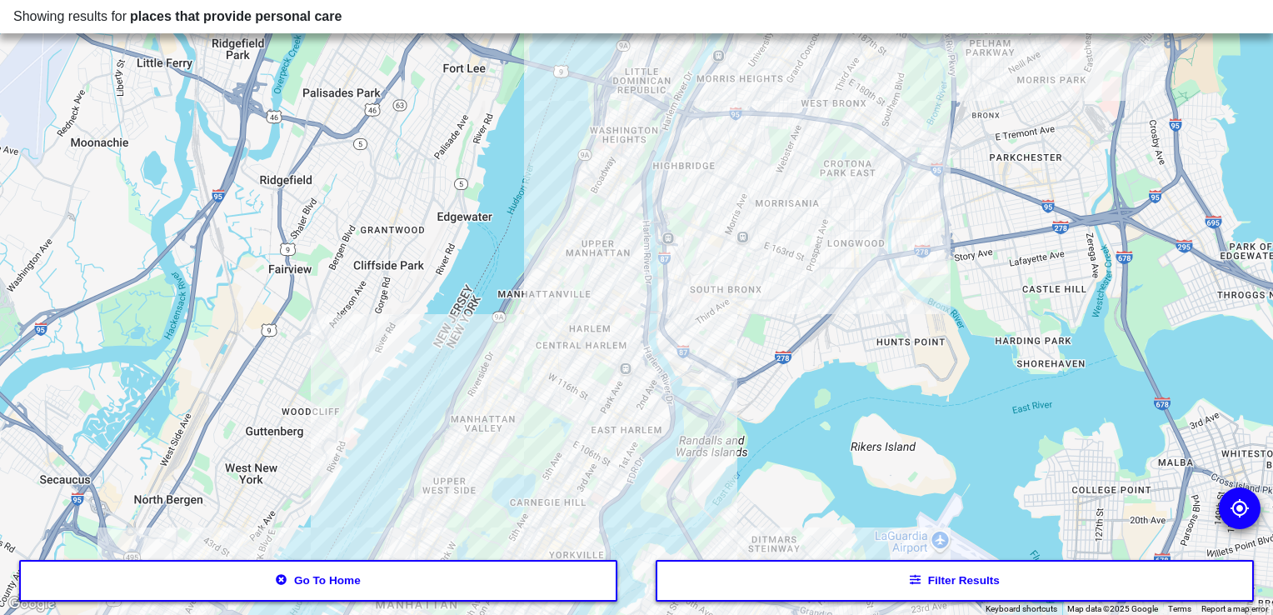
click at [829, 242] on div at bounding box center [636, 307] width 1273 height 615
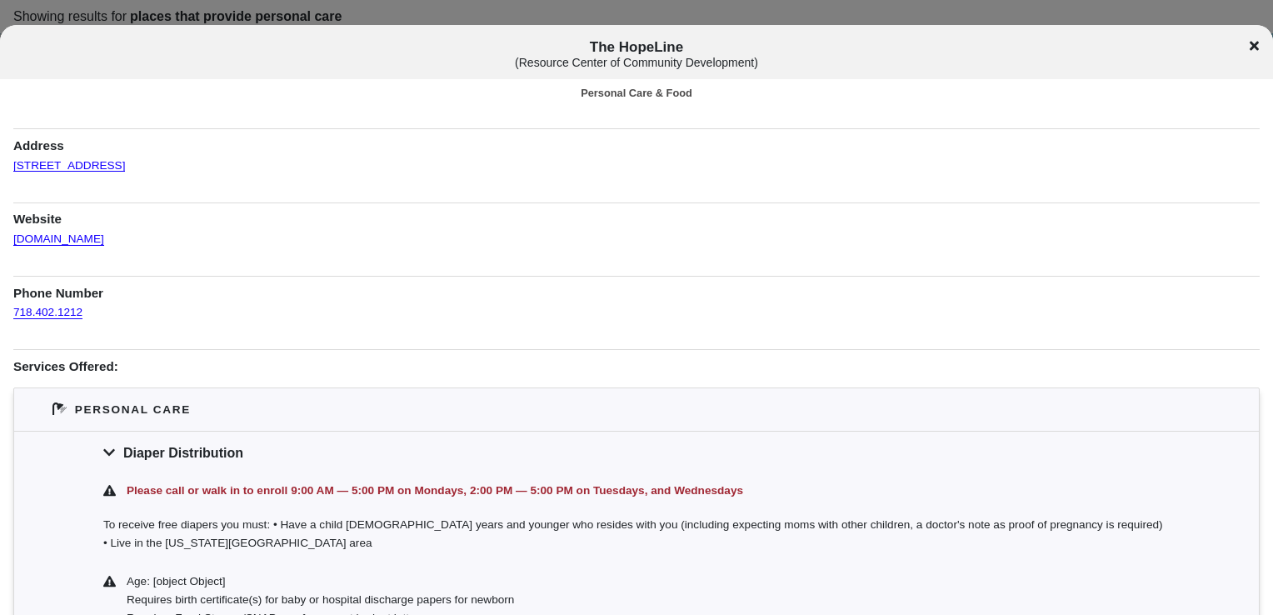
scroll to position [27, 0]
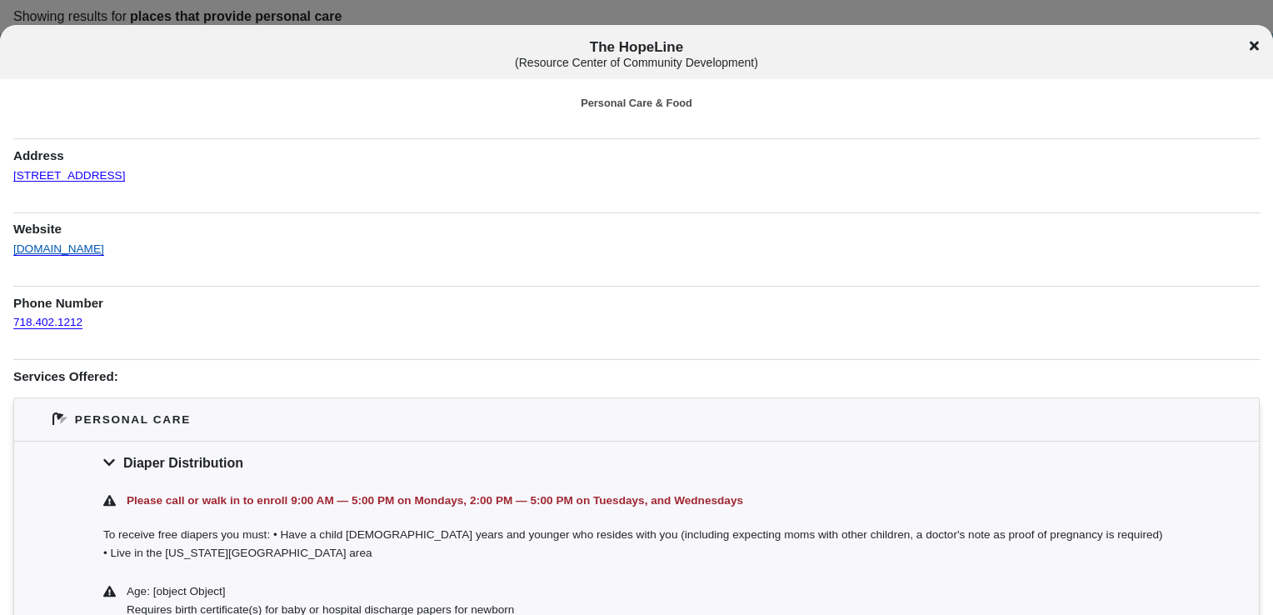
click at [58, 254] on link "[DOMAIN_NAME]" at bounding box center [58, 243] width 91 height 26
click at [1253, 39] on icon at bounding box center [1254, 45] width 9 height 13
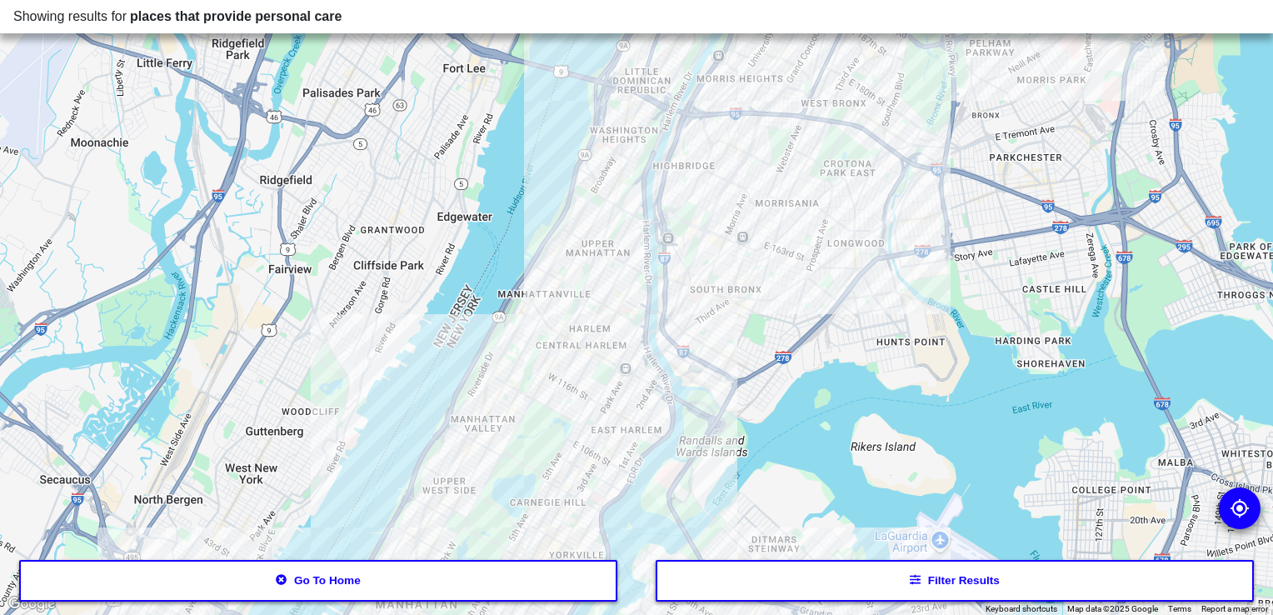
click at [868, 278] on div at bounding box center [636, 307] width 1273 height 615
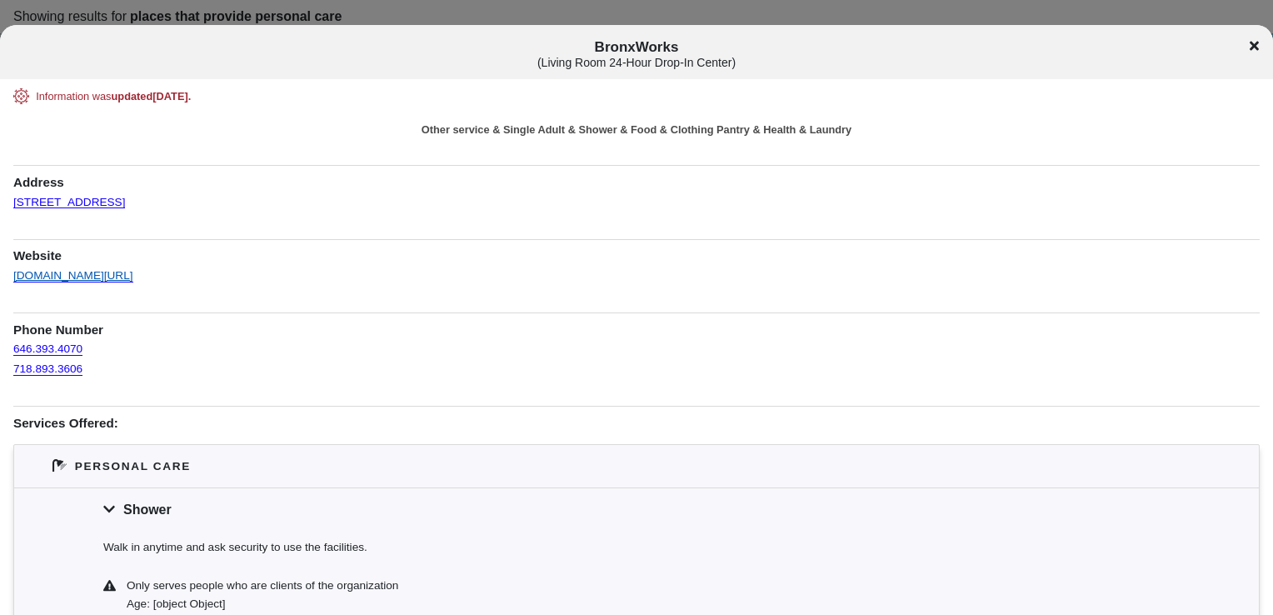
click at [133, 282] on link "[DOMAIN_NAME][URL]" at bounding box center [73, 270] width 120 height 26
click at [1260, 45] on div "BronxWorks ( Living Room 24-Hour Drop-In Center )" at bounding box center [636, 54] width 1273 height 31
click at [1254, 45] on icon at bounding box center [1254, 45] width 9 height 9
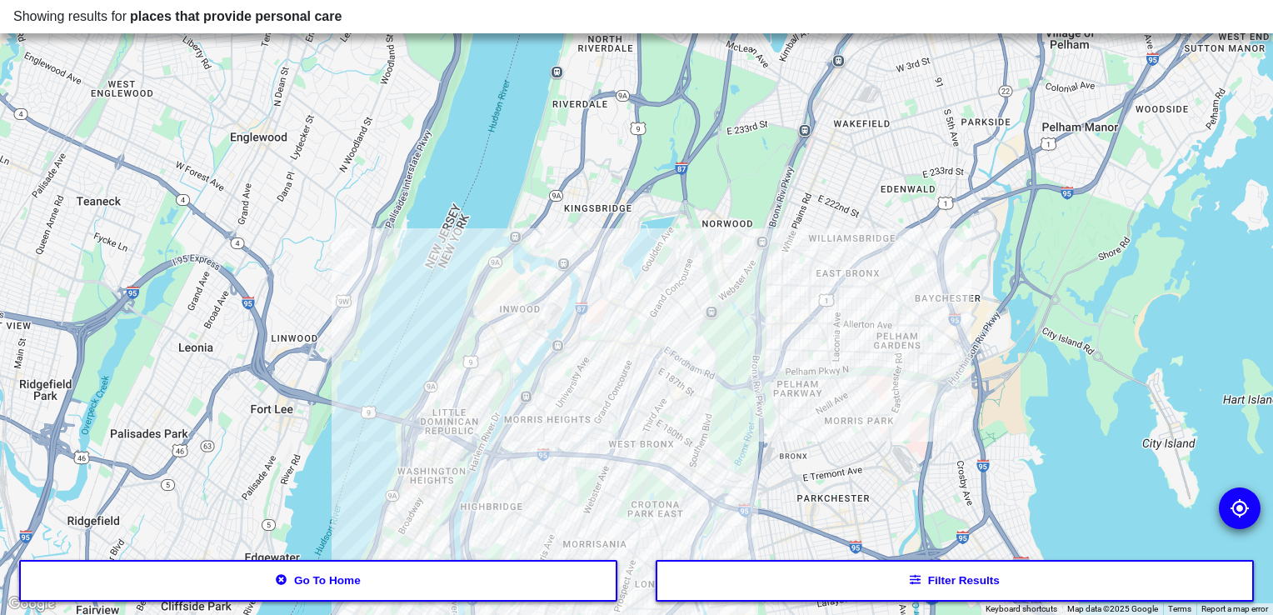
drag, startPoint x: 1000, startPoint y: 112, endPoint x: 808, endPoint y: 454, distance: 392.9
click at [808, 454] on div at bounding box center [636, 307] width 1273 height 615
click at [691, 305] on div at bounding box center [636, 307] width 1273 height 615
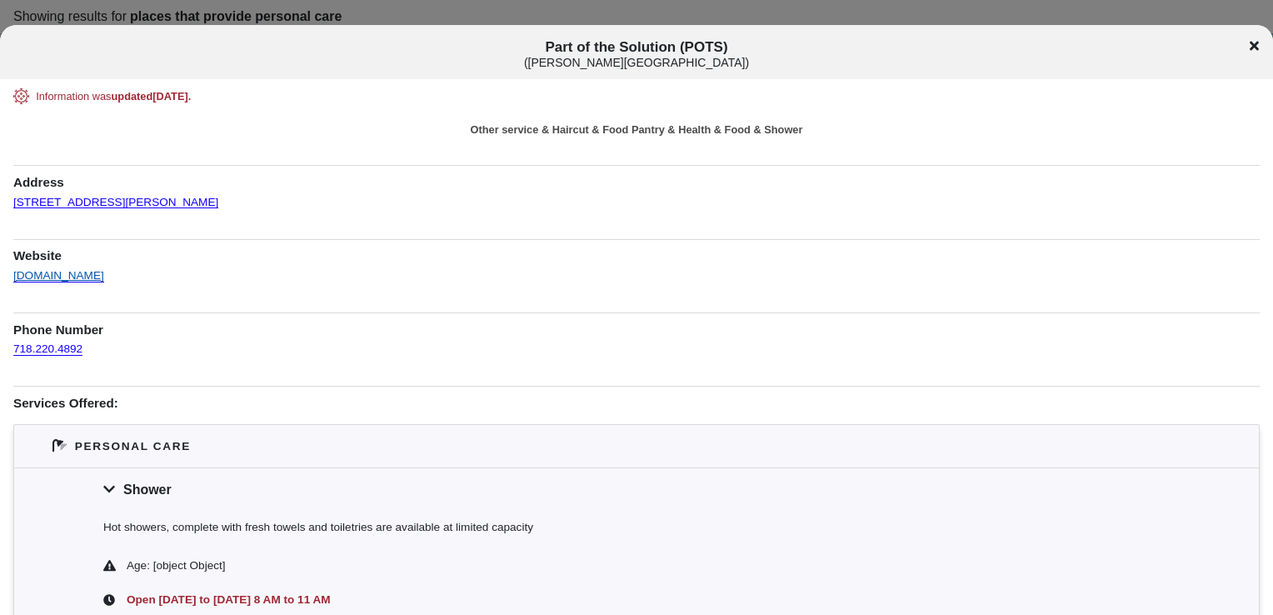
click at [50, 265] on link "[DOMAIN_NAME]" at bounding box center [58, 270] width 91 height 26
click at [1253, 53] on div "Part of the Solution (POTS) ( [PERSON_NAME][GEOGRAPHIC_DATA] )" at bounding box center [636, 54] width 1273 height 31
click at [1253, 45] on icon at bounding box center [1254, 45] width 9 height 9
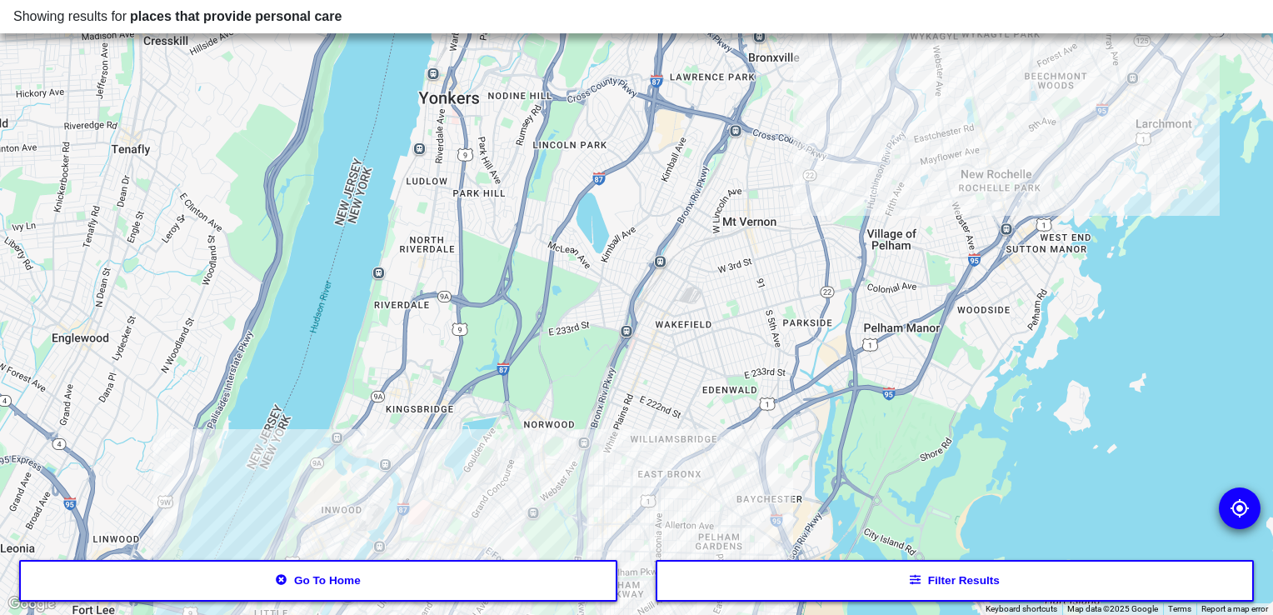
drag, startPoint x: 654, startPoint y: 452, endPoint x: 473, endPoint y: 658, distance: 274.5
click at [473, 0] on html "Showing results for places that provide personal care ← Move left → Move right …" at bounding box center [636, 0] width 1273 height 0
click at [1012, 192] on div at bounding box center [636, 307] width 1273 height 615
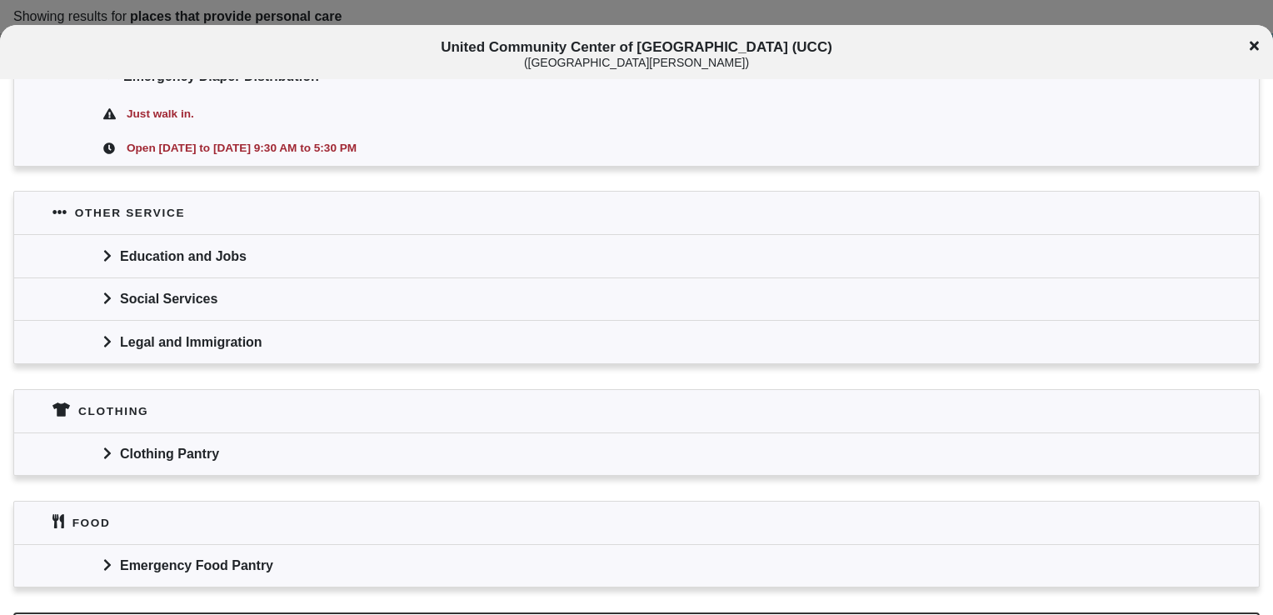
scroll to position [463, 0]
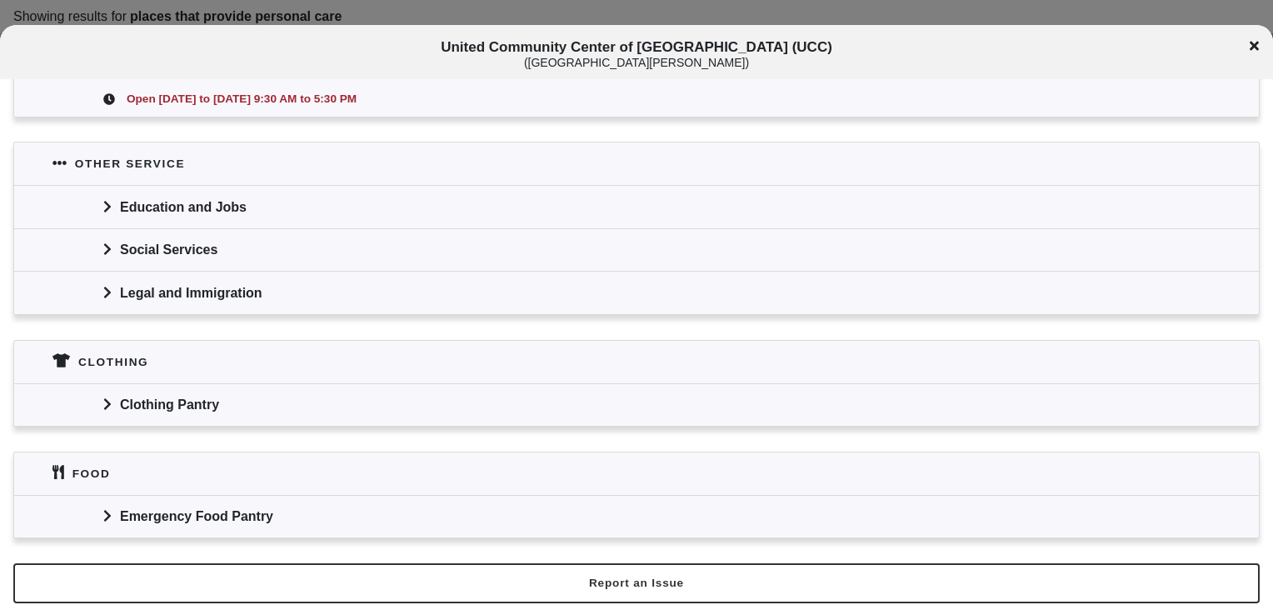
click at [1252, 52] on icon at bounding box center [1254, 45] width 9 height 13
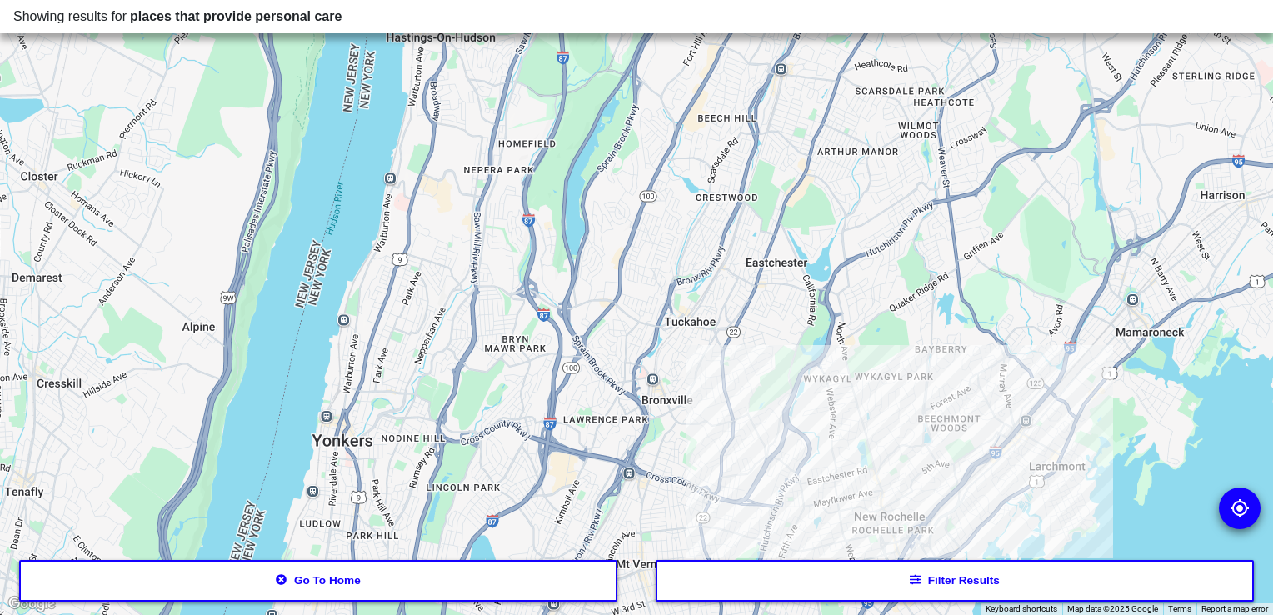
drag, startPoint x: 871, startPoint y: 168, endPoint x: 764, endPoint y: 512, distance: 360.3
click at [764, 512] on div at bounding box center [636, 307] width 1273 height 615
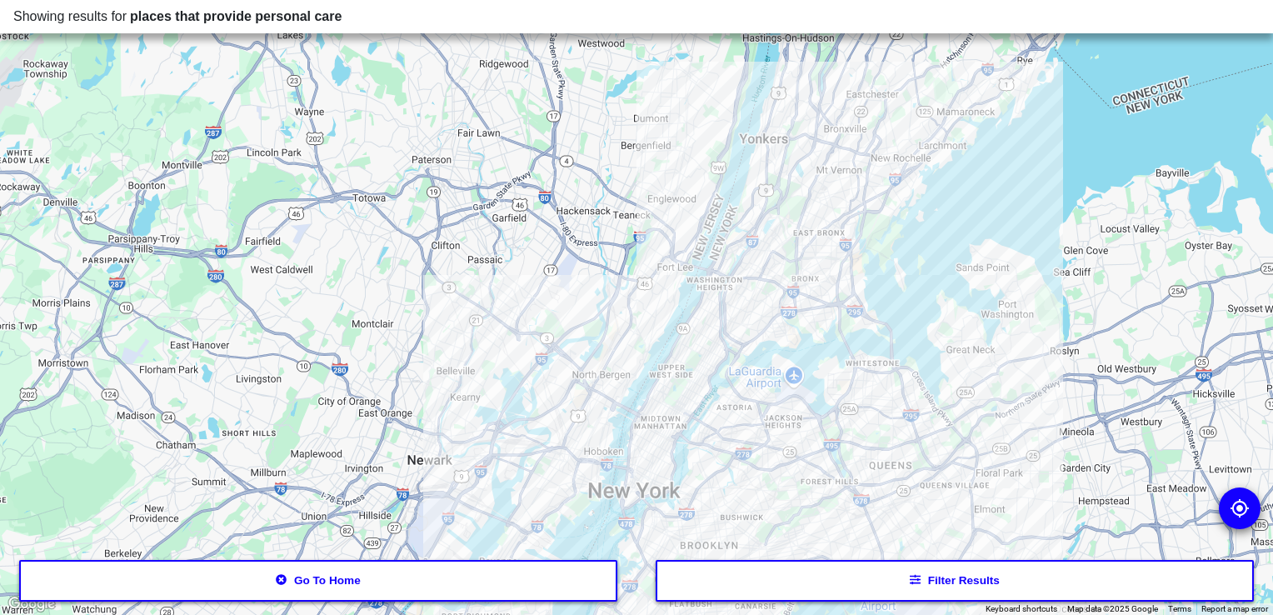
drag, startPoint x: 761, startPoint y: 410, endPoint x: 840, endPoint y: 167, distance: 255.9
click at [840, 167] on div at bounding box center [636, 307] width 1273 height 615
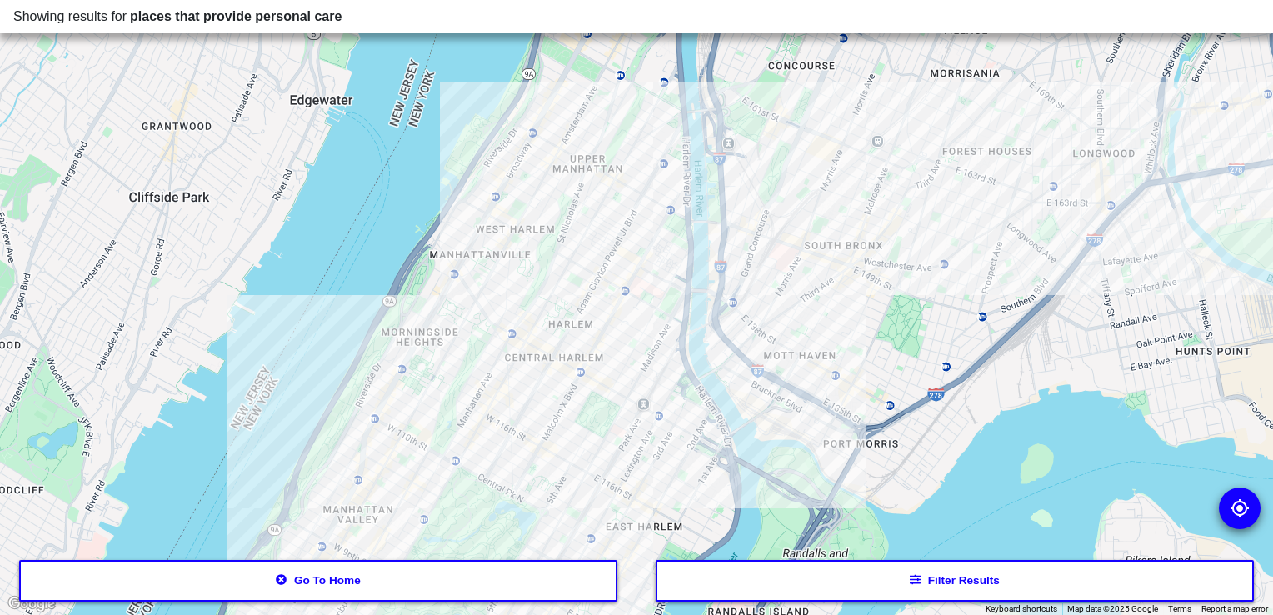
drag, startPoint x: 693, startPoint y: 418, endPoint x: 676, endPoint y: 272, distance: 147.7
click at [676, 272] on div at bounding box center [636, 307] width 1273 height 615
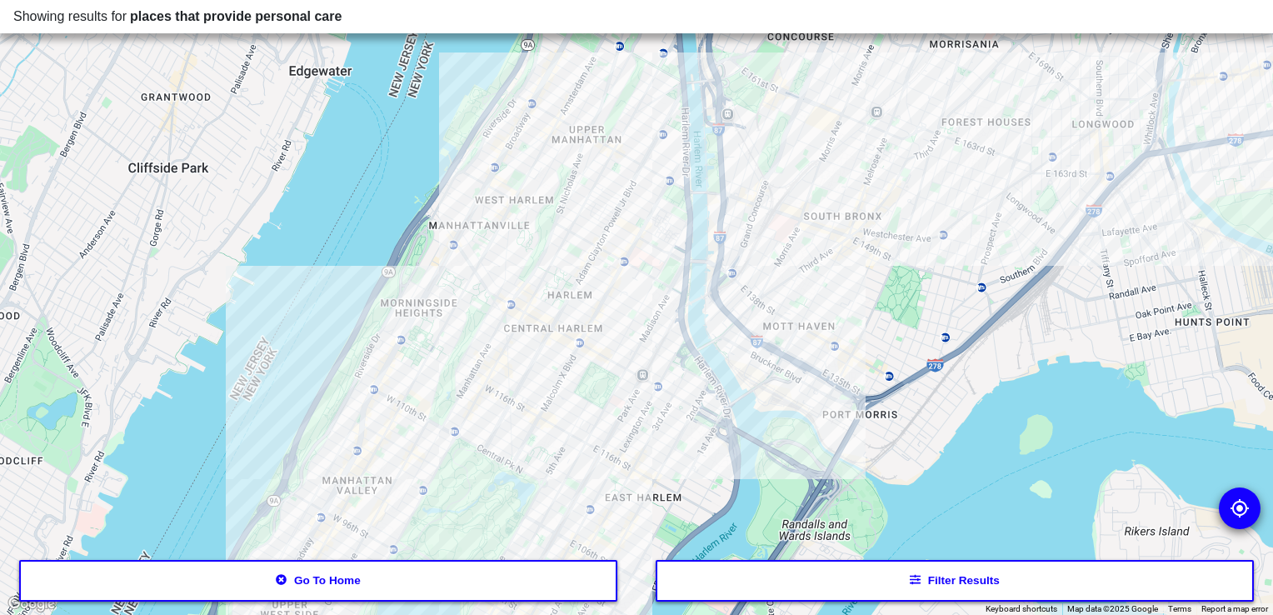
click at [658, 351] on div at bounding box center [636, 307] width 1273 height 615
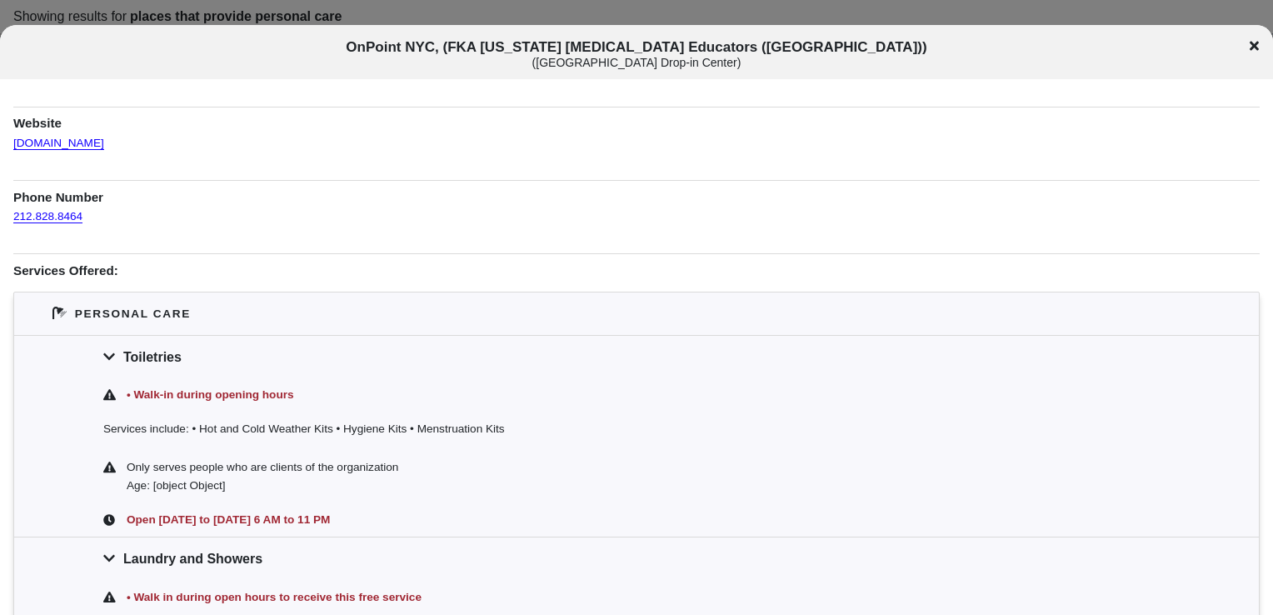
scroll to position [133, 0]
click at [1266, 48] on div "OnPoint NYC, (FKA [US_STATE] [MEDICAL_DATA] Educators ([GEOGRAPHIC_DATA])) ( [G…" at bounding box center [636, 54] width 1273 height 31
click at [1257, 48] on icon at bounding box center [1254, 45] width 9 height 9
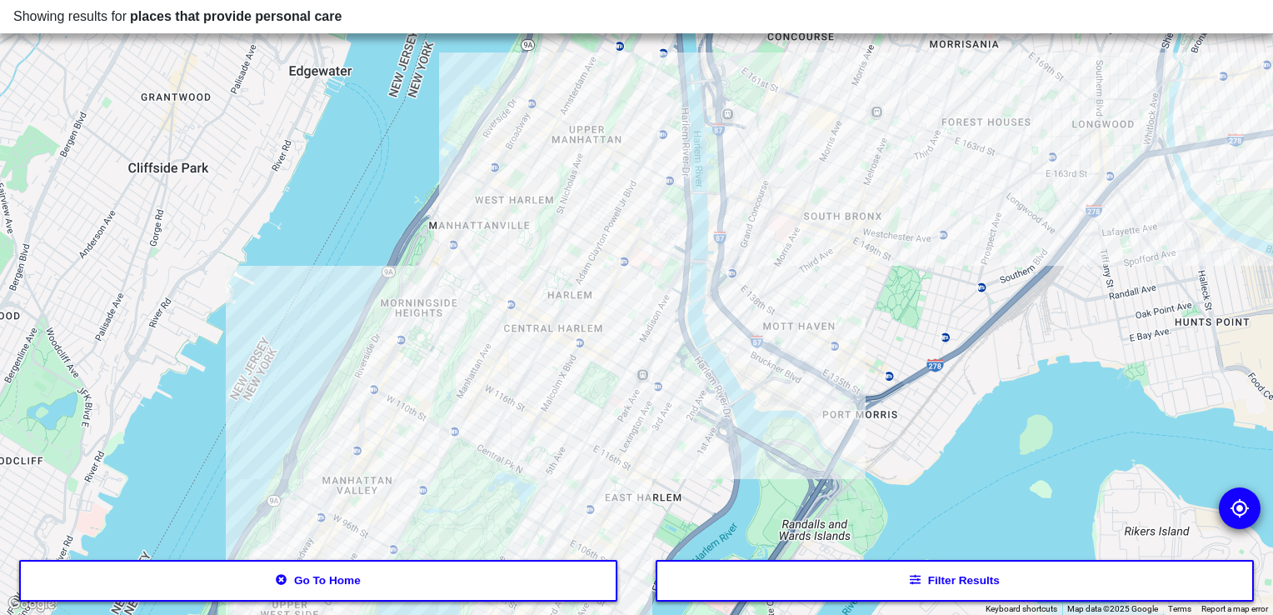
click at [667, 392] on div at bounding box center [636, 307] width 1273 height 615
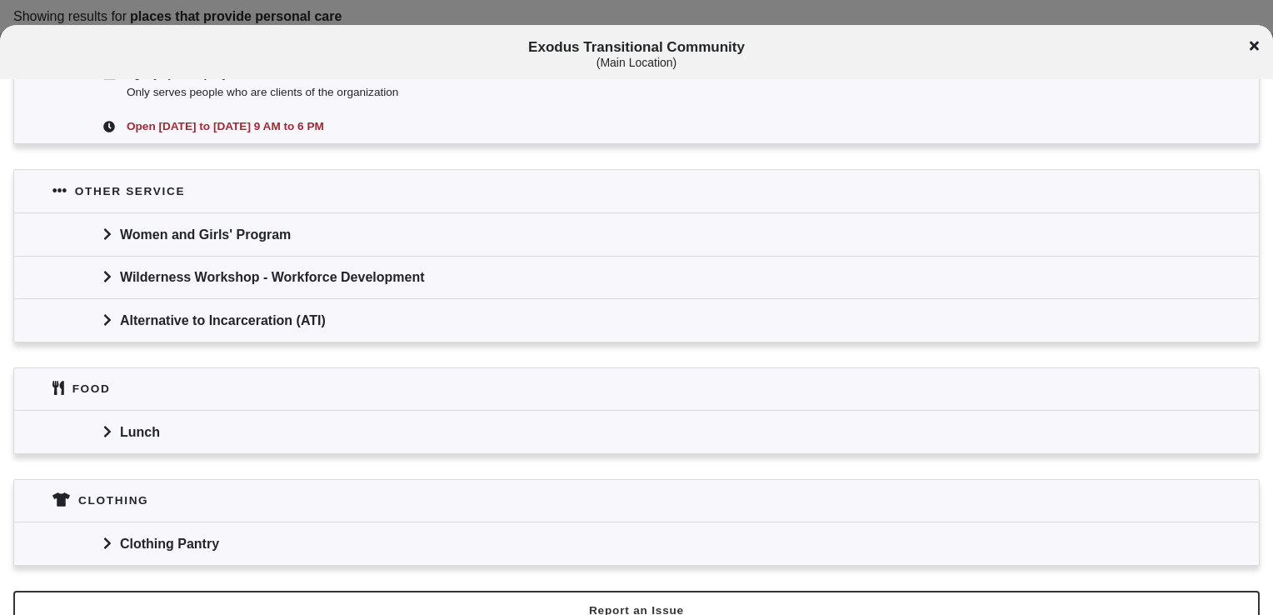
scroll to position [519, 0]
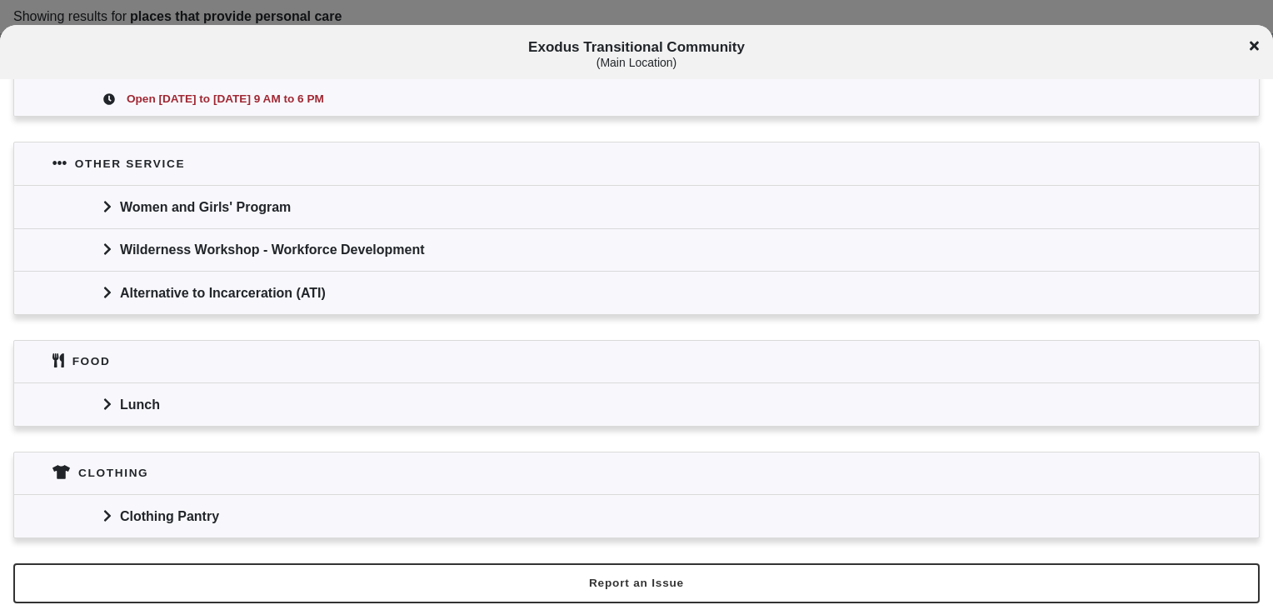
click at [1262, 45] on div "Exodus Transitional Community ( Main Location )" at bounding box center [636, 54] width 1273 height 31
click at [1254, 48] on icon at bounding box center [1254, 45] width 9 height 13
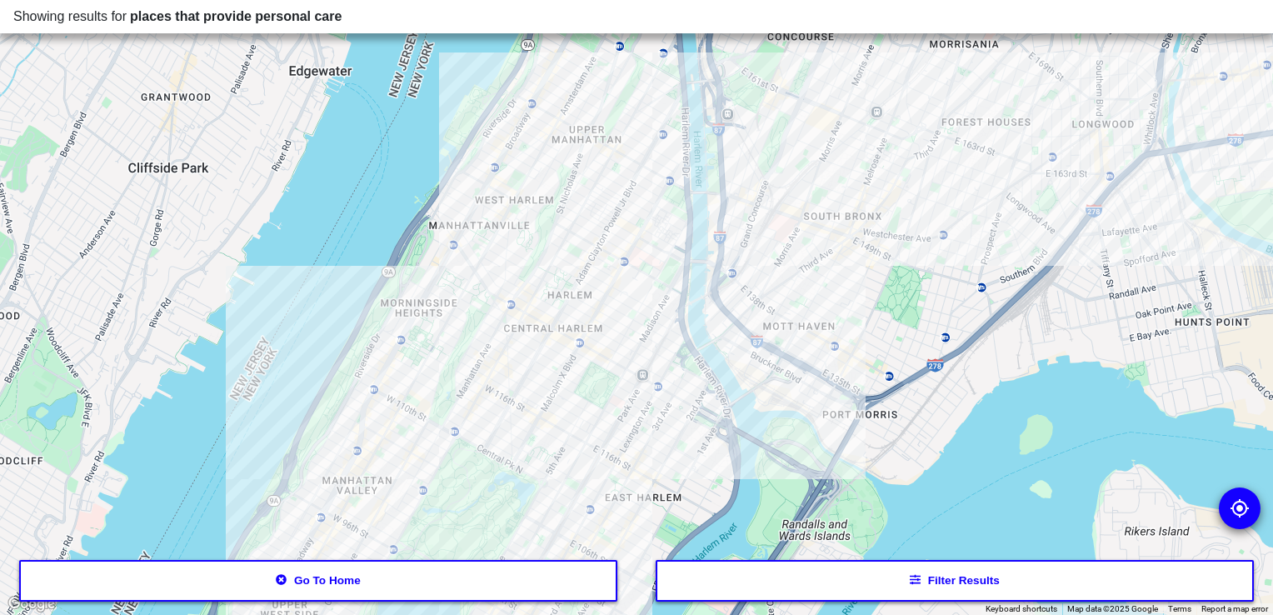
click at [549, 300] on div at bounding box center [636, 307] width 1273 height 615
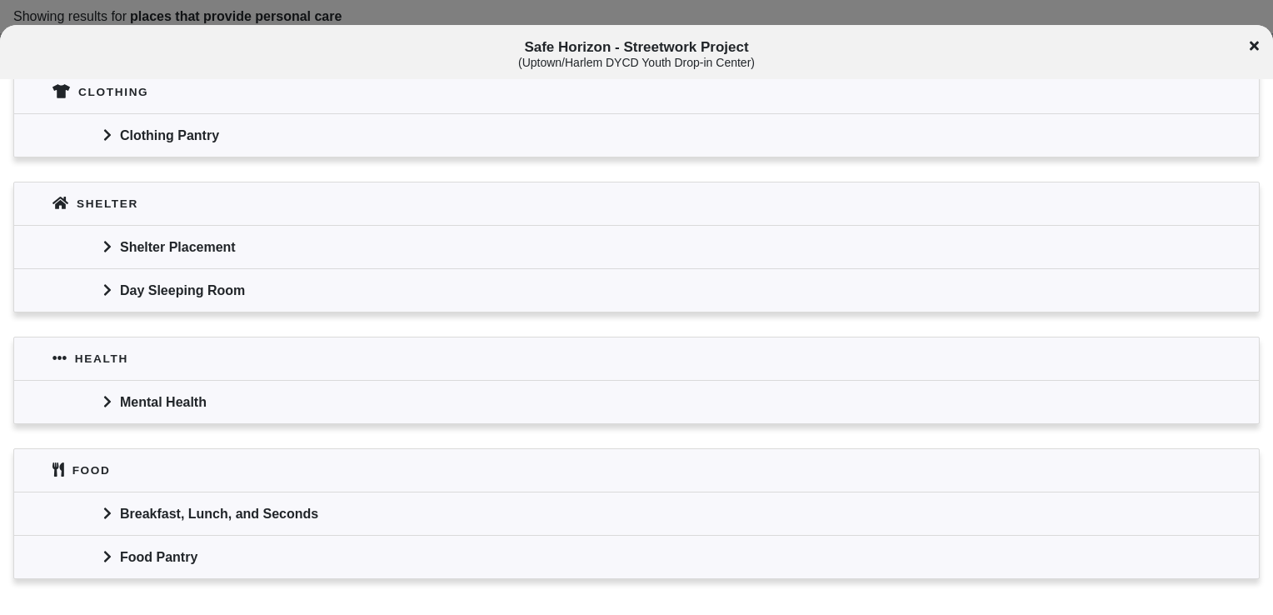
scroll to position [1430, 0]
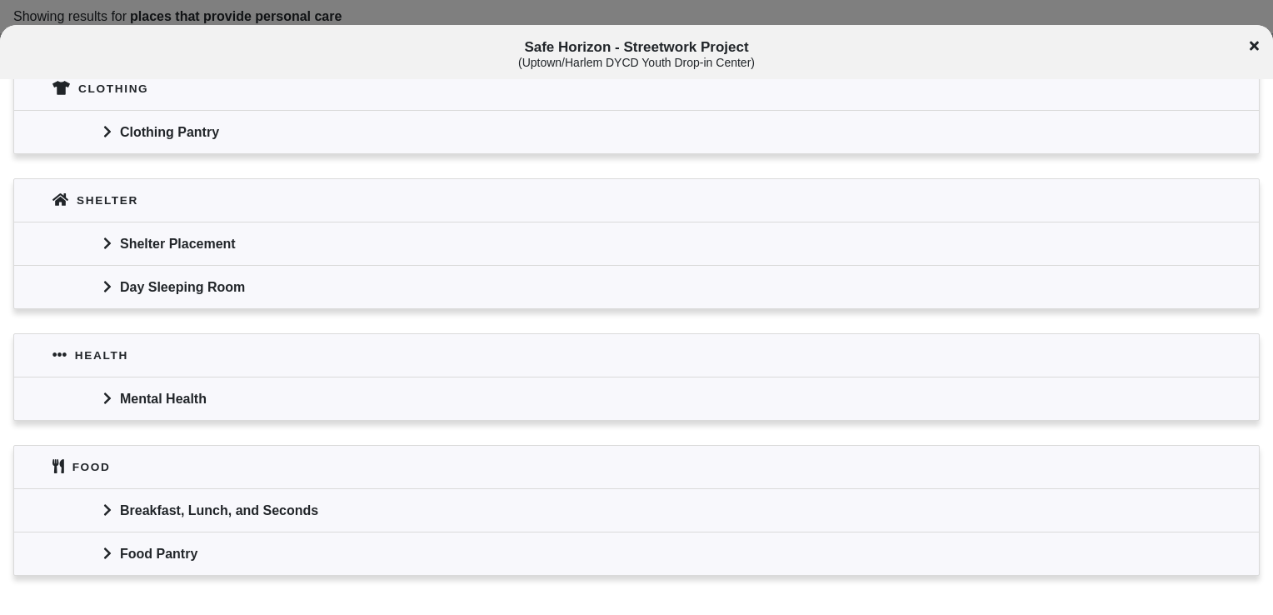
click at [1259, 39] on div "Safe Horizon - Streetwork Project ( [GEOGRAPHIC_DATA]/[GEOGRAPHIC_DATA] DYCD Yo…" at bounding box center [636, 54] width 1273 height 31
click at [1257, 48] on icon at bounding box center [1254, 45] width 9 height 9
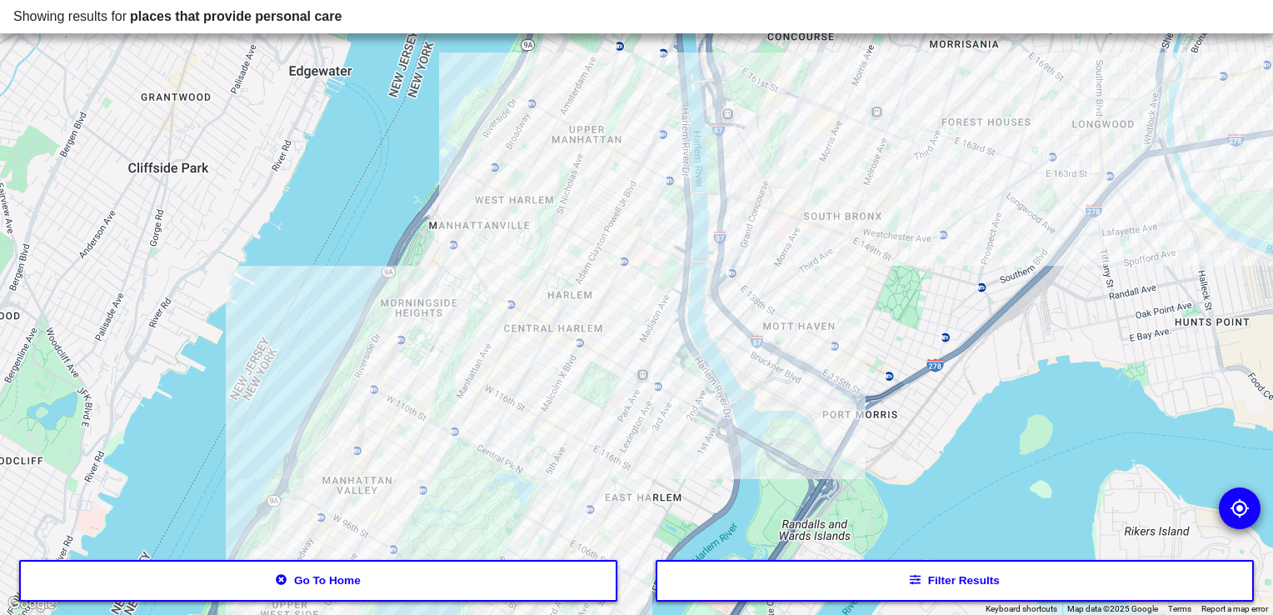
click at [548, 478] on div at bounding box center [636, 307] width 1273 height 615
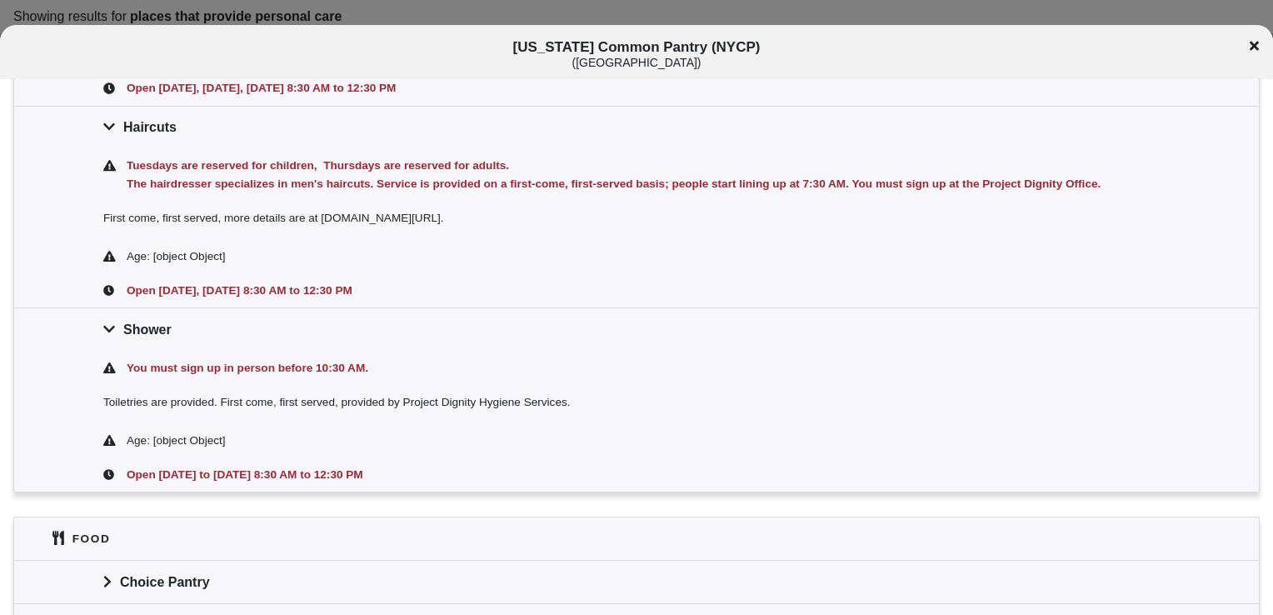
scroll to position [587, 0]
click at [1254, 45] on icon at bounding box center [1254, 45] width 9 height 9
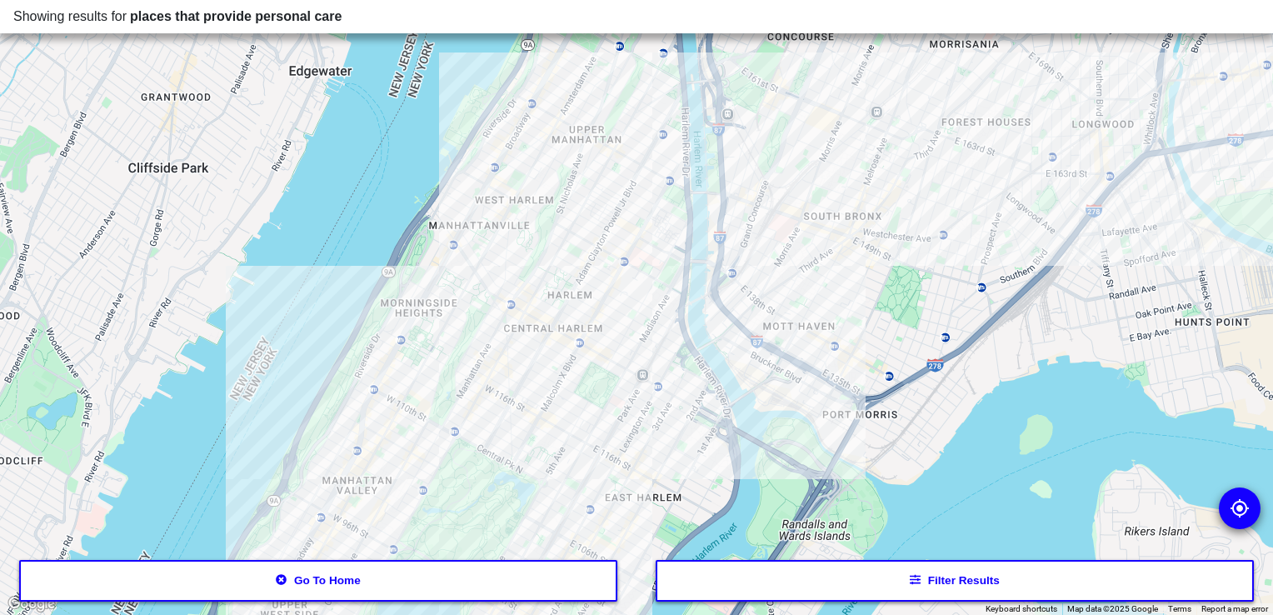
click at [389, 328] on div at bounding box center [636, 307] width 1273 height 615
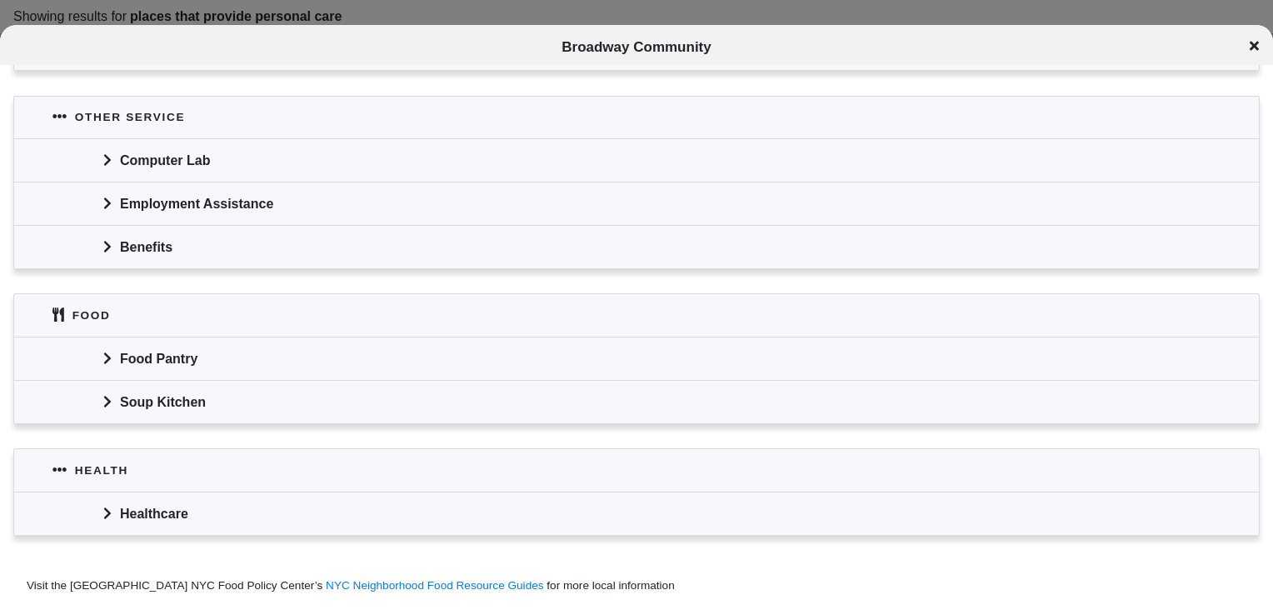
scroll to position [804, 0]
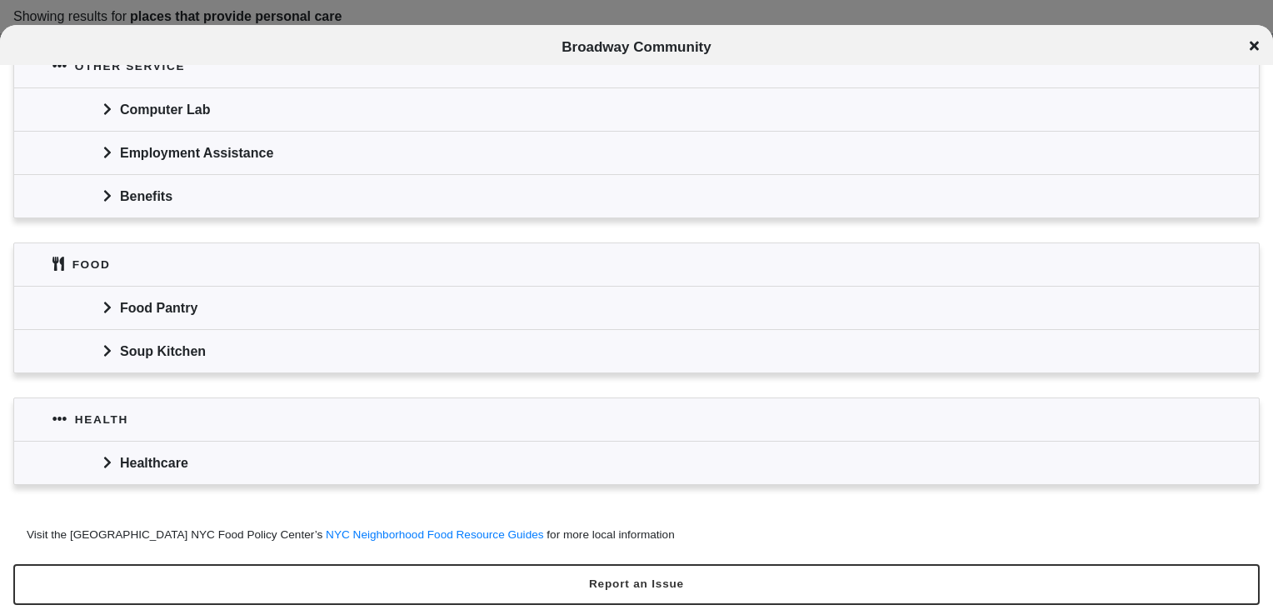
click at [1257, 45] on icon at bounding box center [1254, 45] width 9 height 9
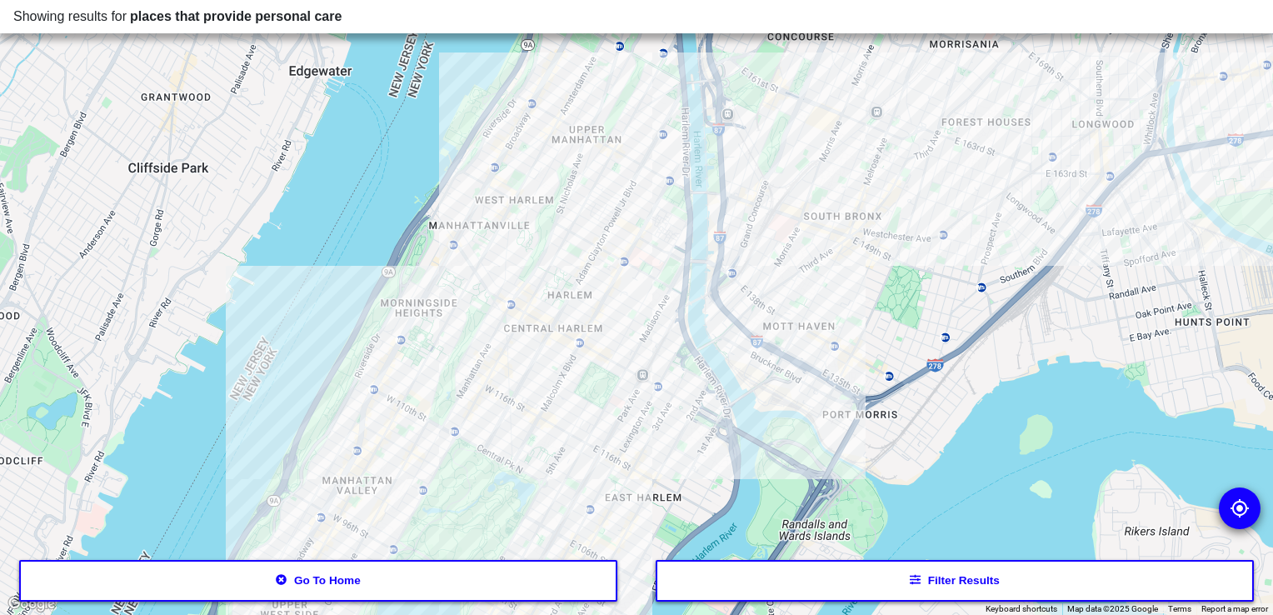
click at [421, 378] on div at bounding box center [636, 307] width 1273 height 615
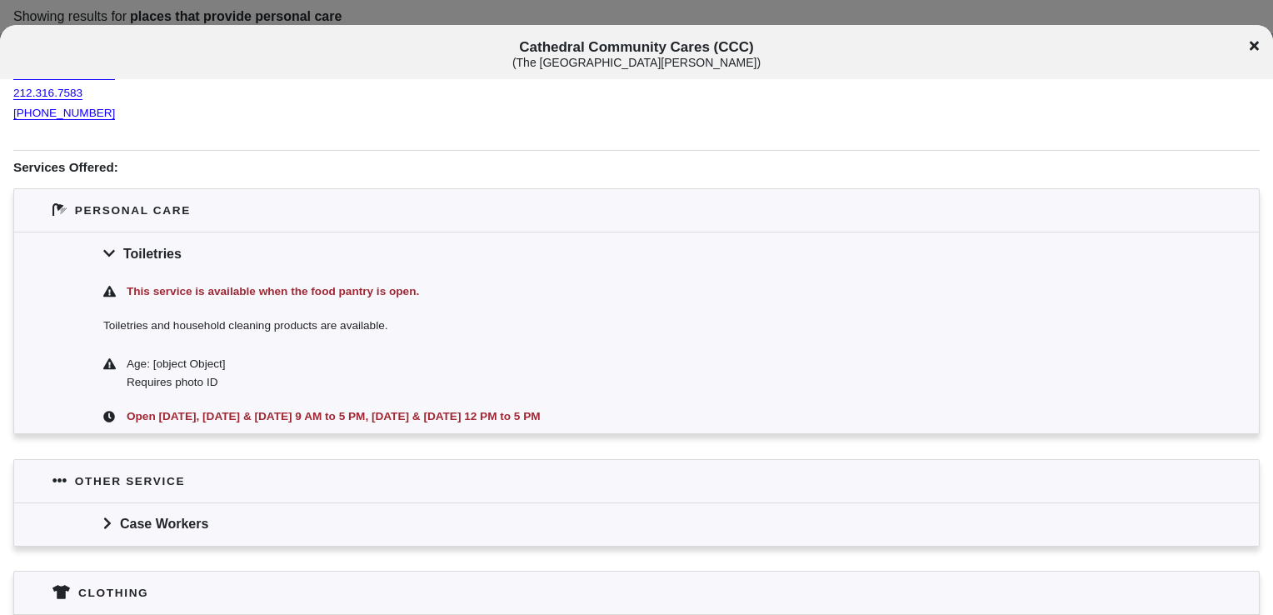
scroll to position [277, 0]
click at [1253, 47] on icon at bounding box center [1254, 45] width 9 height 9
